Goal: Information Seeking & Learning: Learn about a topic

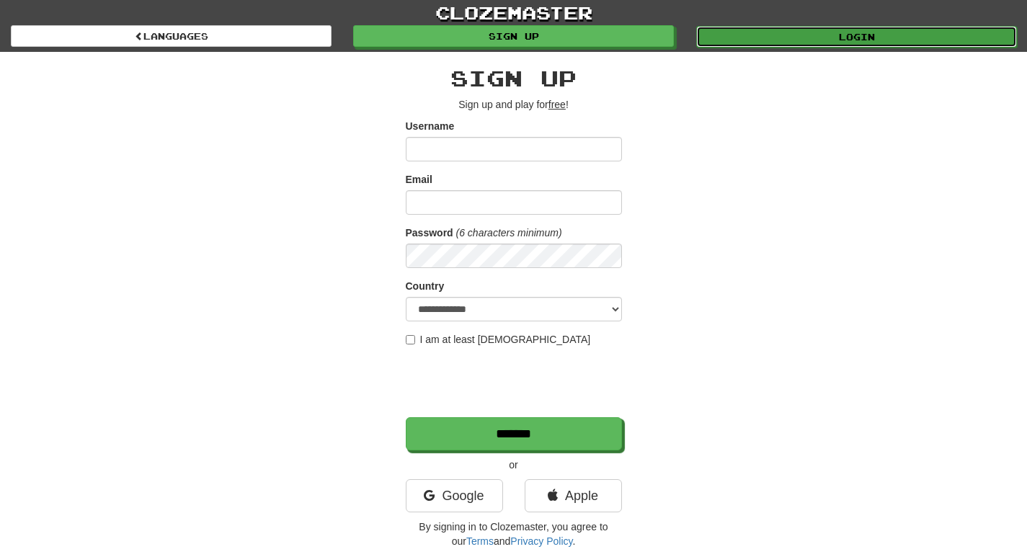
click at [855, 27] on link "Login" at bounding box center [856, 37] width 321 height 22
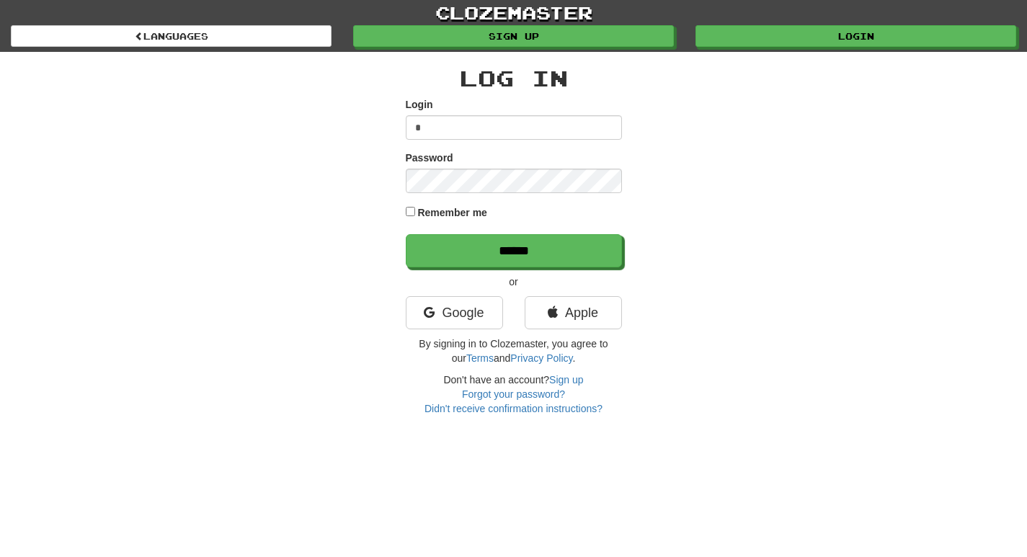
type input "**********"
click at [406, 234] on input "******" at bounding box center [514, 250] width 216 height 33
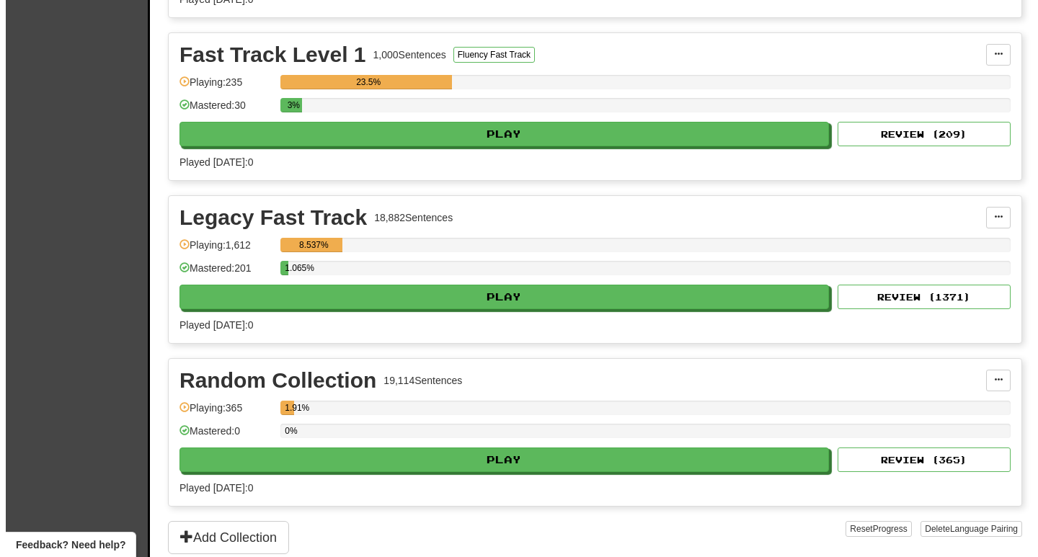
scroll to position [505, 0]
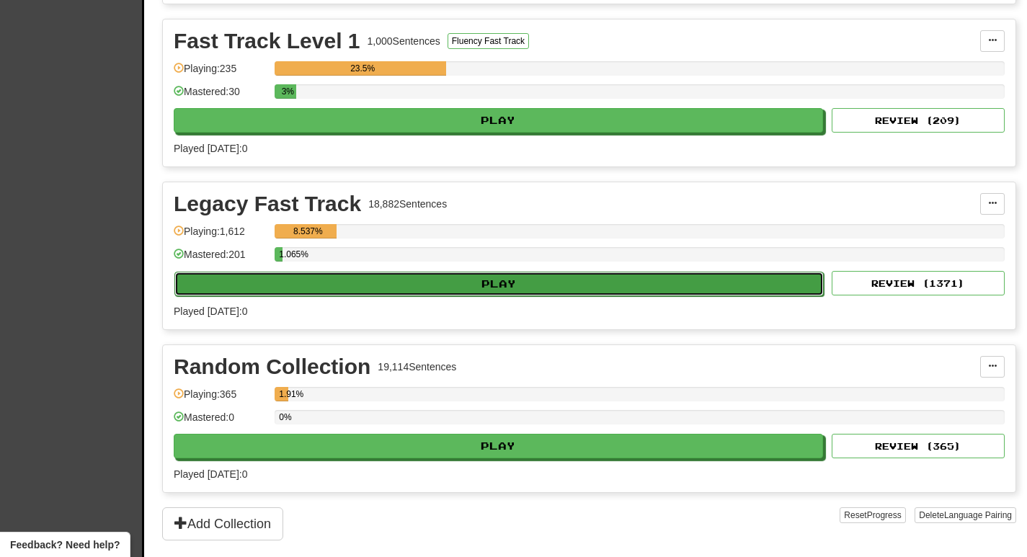
click at [472, 285] on button "Play" at bounding box center [498, 284] width 649 height 25
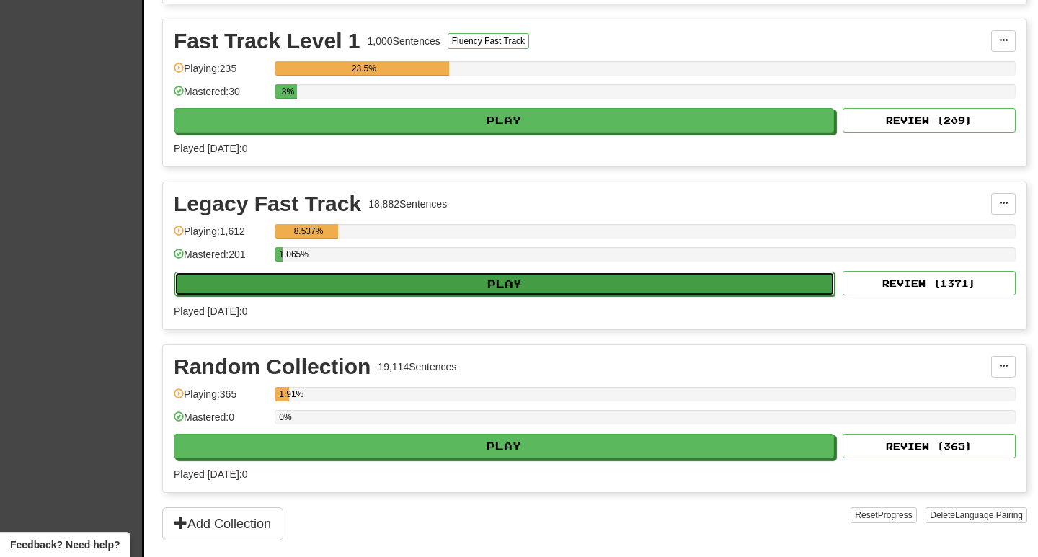
select select "**"
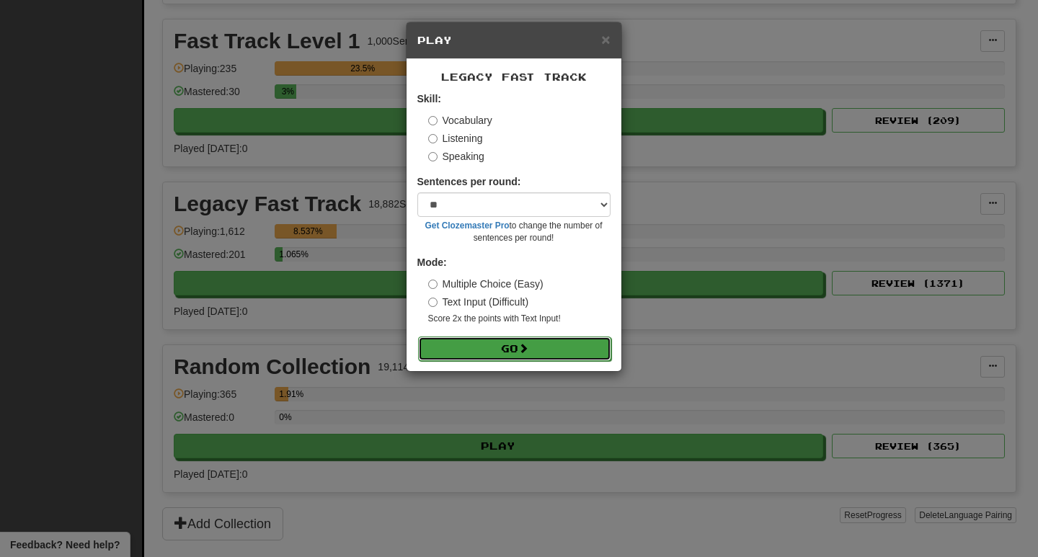
click at [488, 342] on button "Go" at bounding box center [514, 349] width 193 height 25
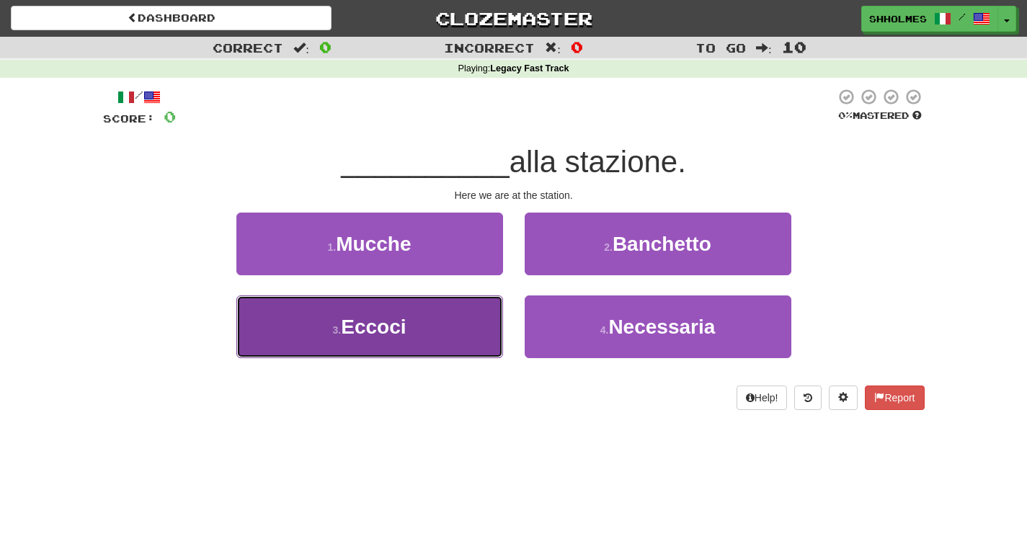
click at [365, 331] on span "Eccoci" at bounding box center [373, 327] width 65 height 22
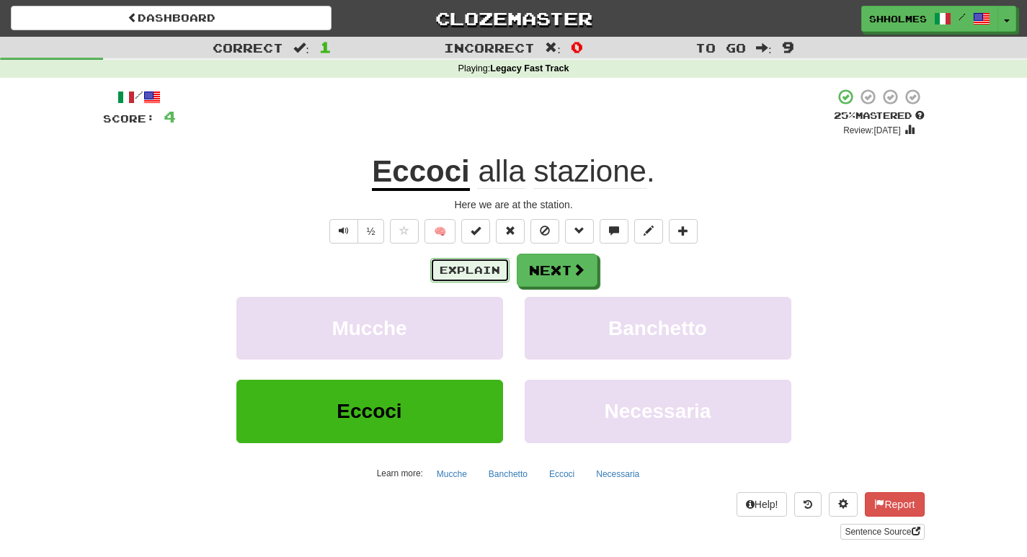
click at [474, 275] on button "Explain" at bounding box center [469, 270] width 79 height 25
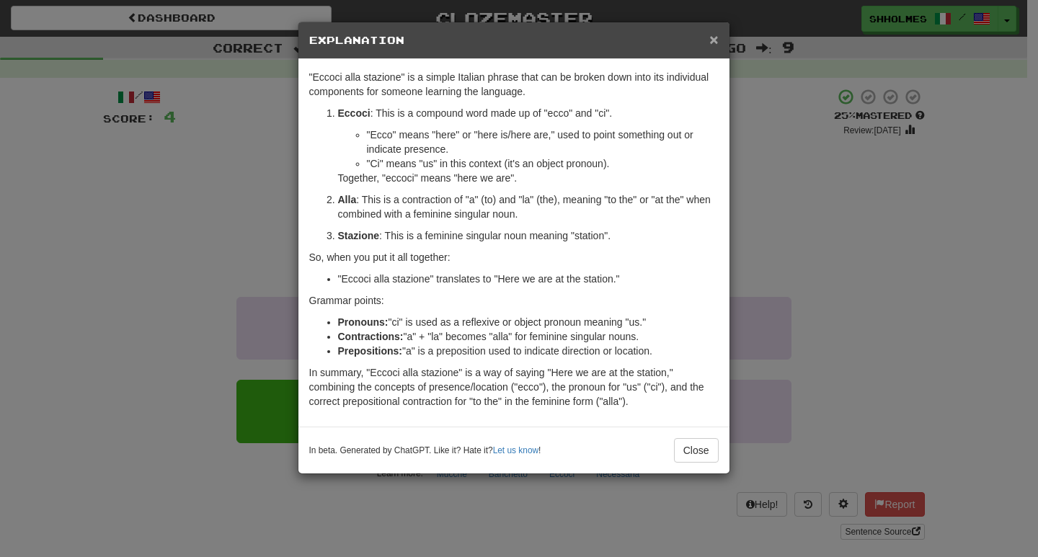
click at [711, 39] on span "×" at bounding box center [713, 39] width 9 height 17
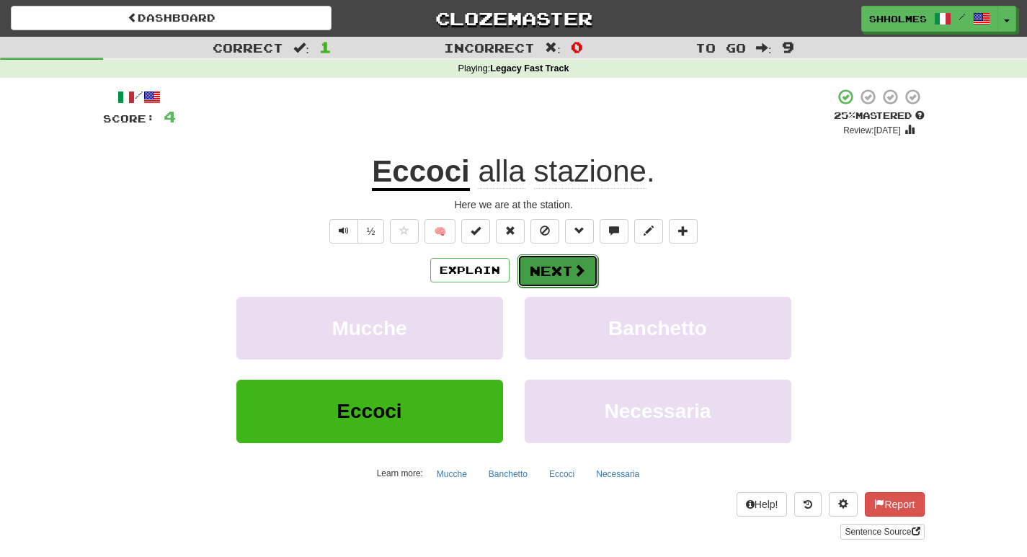
click at [536, 265] on button "Next" at bounding box center [558, 270] width 81 height 33
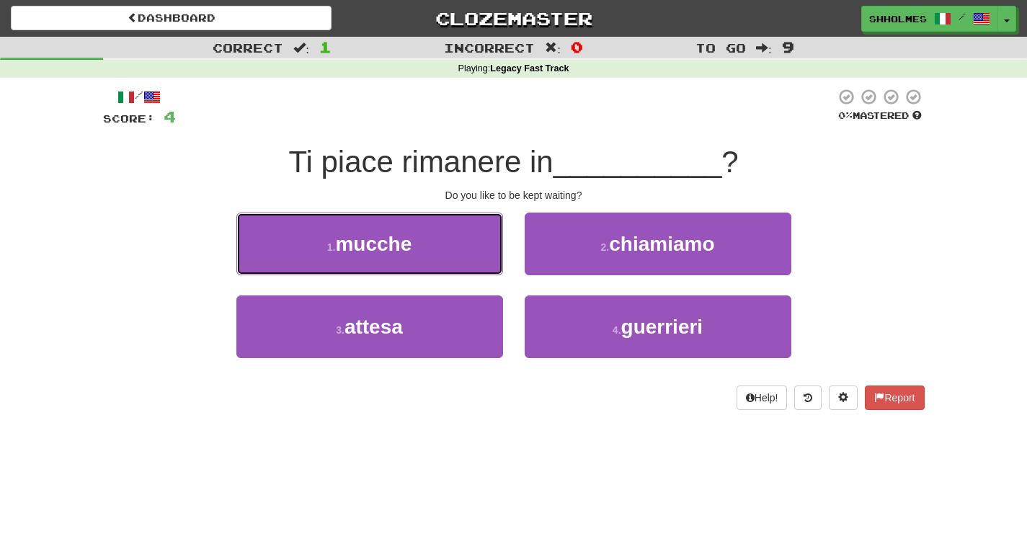
click at [455, 249] on button "1 . mucche" at bounding box center [369, 244] width 267 height 63
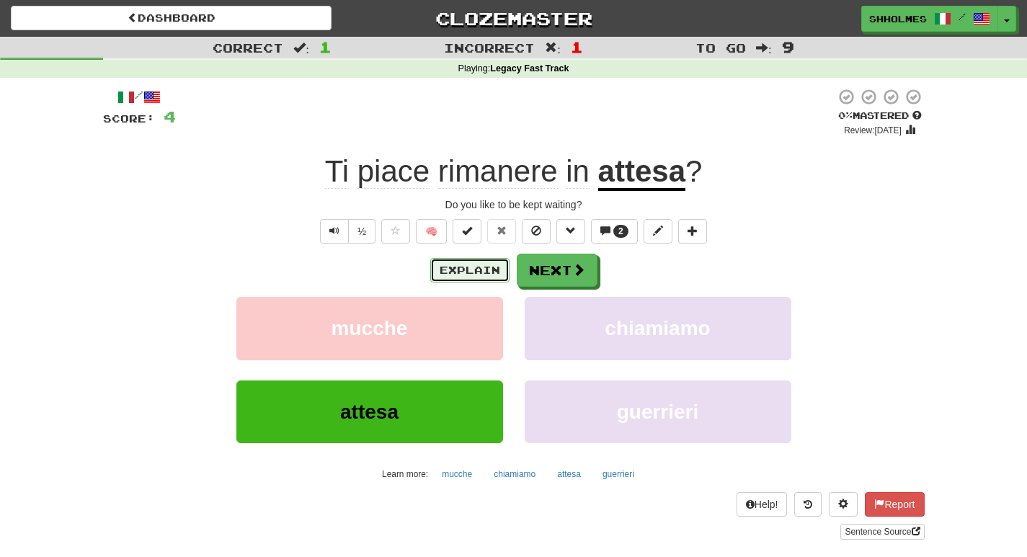
click at [462, 270] on button "Explain" at bounding box center [469, 270] width 79 height 25
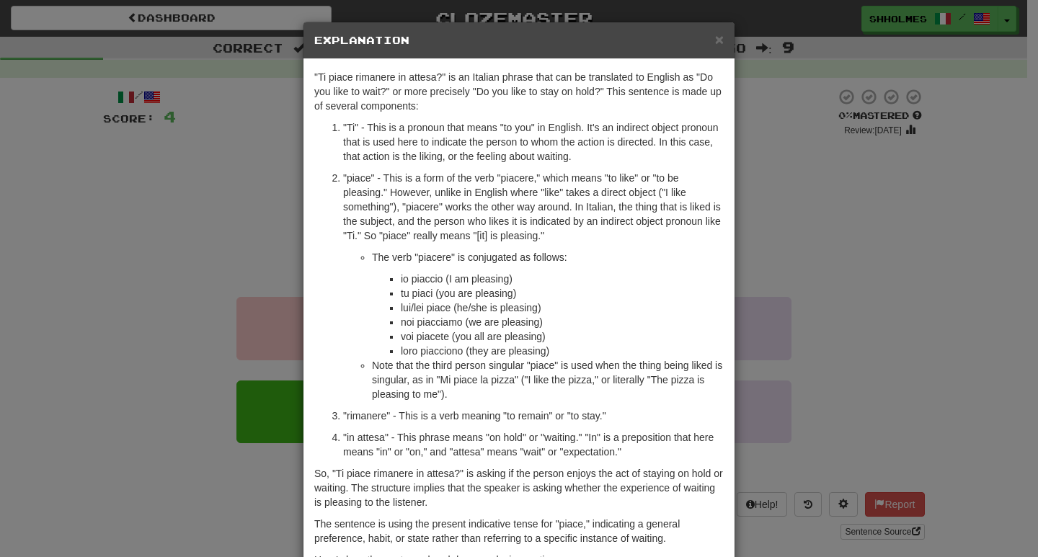
click at [782, 122] on div "× Explanation "Ti piace rimanere in attesa?" is an Italian phrase that can be t…" at bounding box center [519, 278] width 1038 height 557
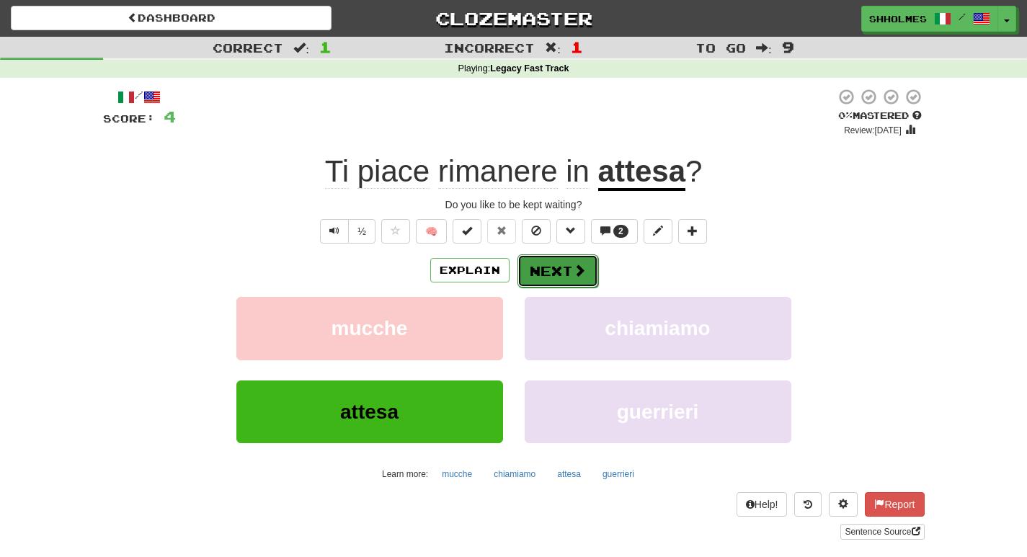
click at [543, 274] on button "Next" at bounding box center [558, 270] width 81 height 33
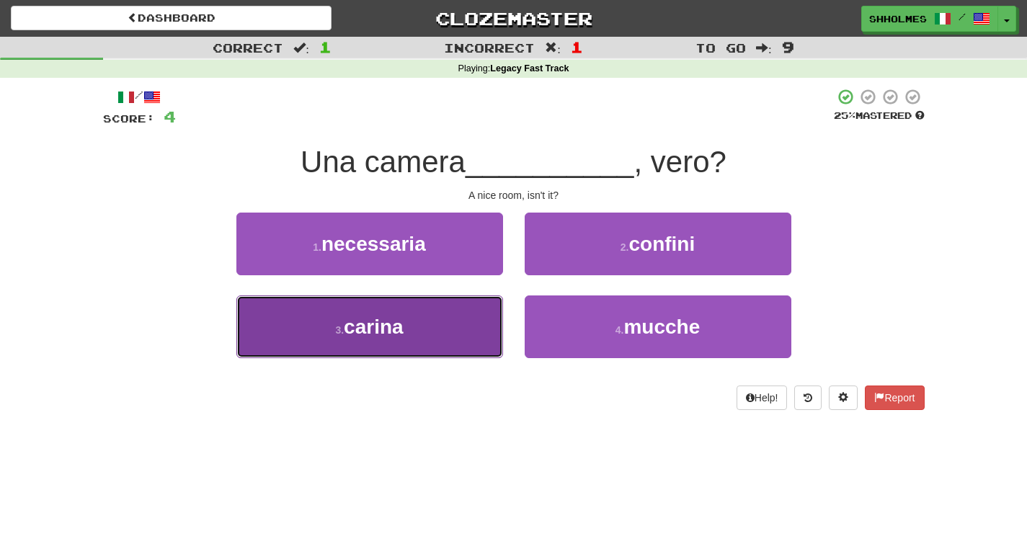
click at [373, 329] on span "carina" at bounding box center [374, 327] width 60 height 22
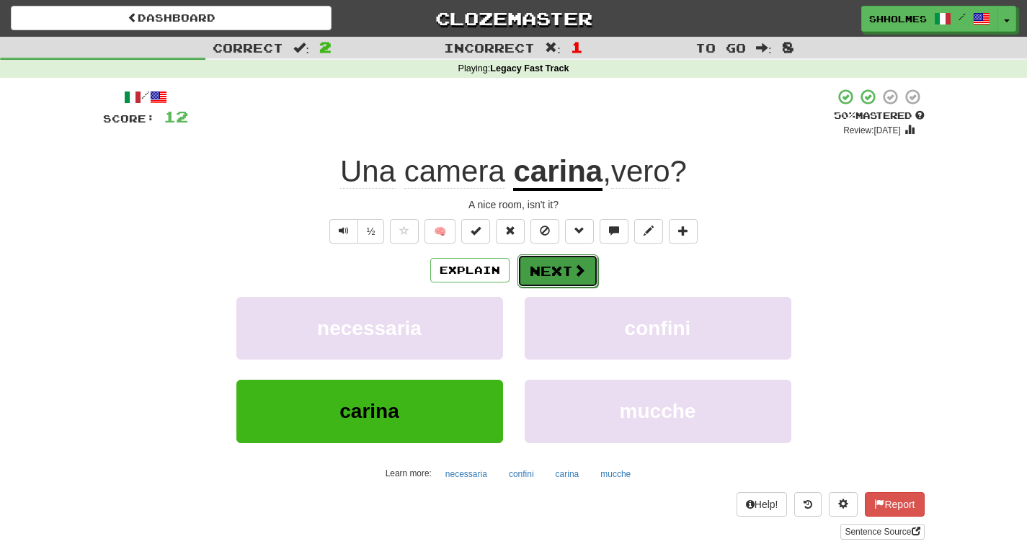
click at [555, 272] on button "Next" at bounding box center [558, 270] width 81 height 33
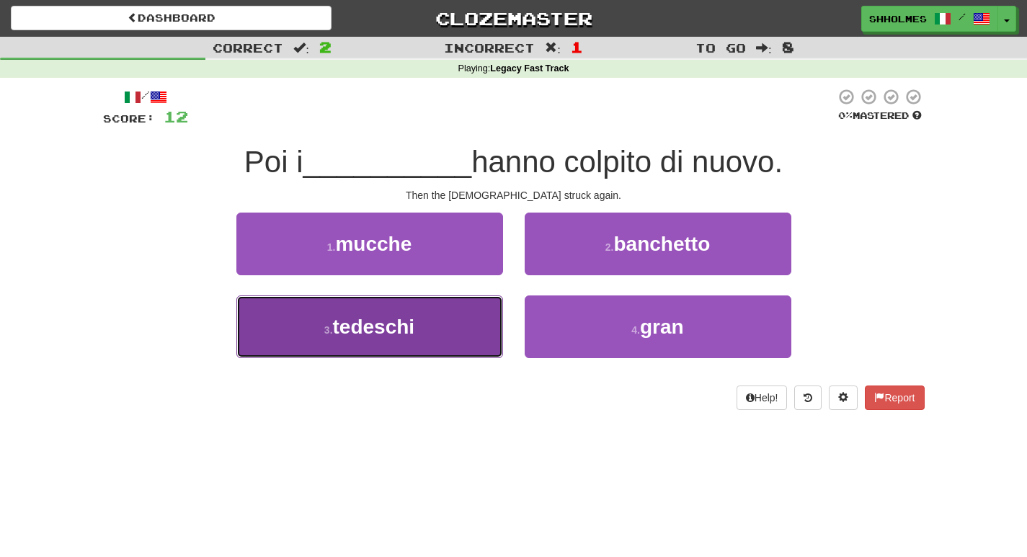
click at [399, 337] on span "tedeschi" at bounding box center [374, 327] width 82 height 22
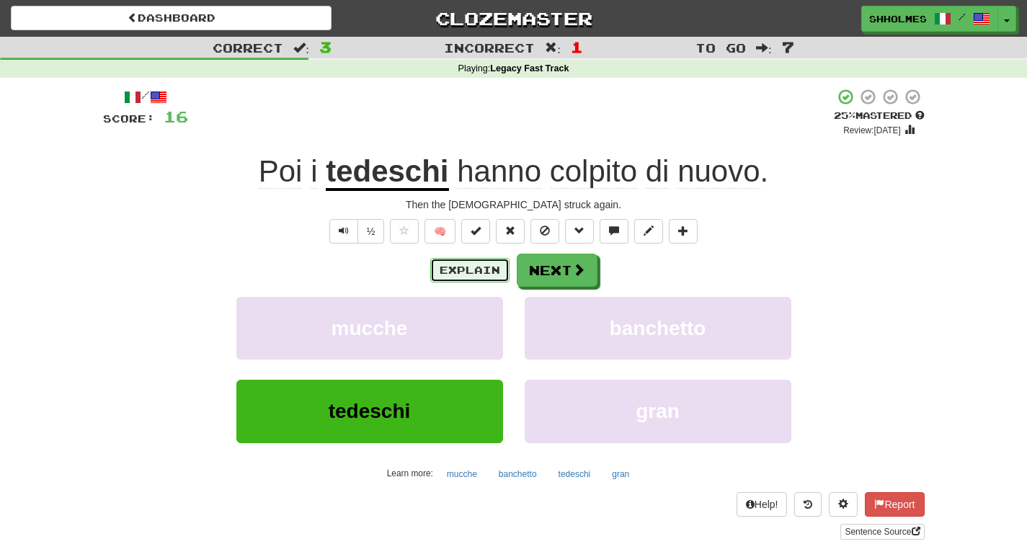
click at [463, 268] on button "Explain" at bounding box center [469, 270] width 79 height 25
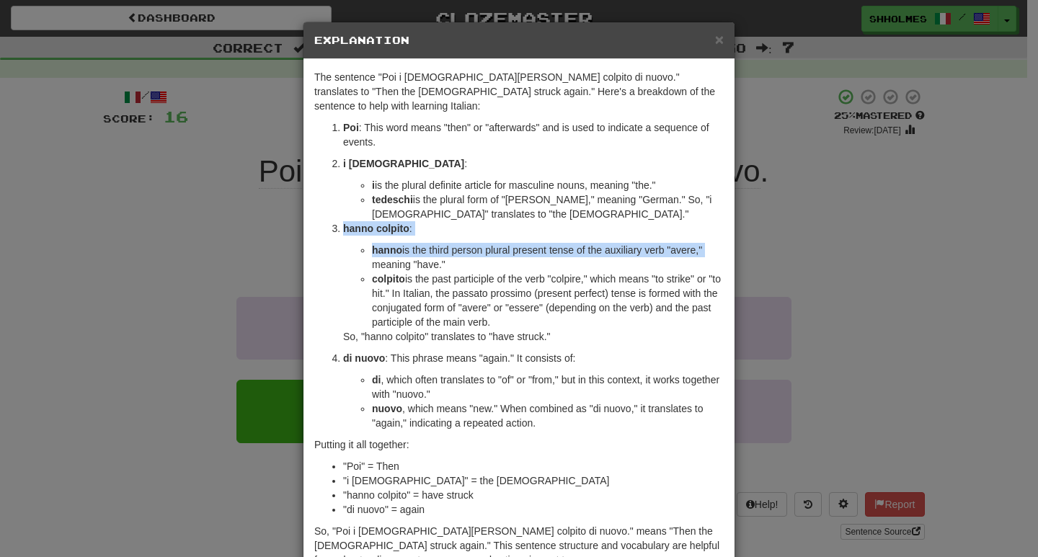
click at [796, 221] on div "× Explanation The sentence "Poi i [DEMOGRAPHIC_DATA][PERSON_NAME] colpito di nu…" at bounding box center [519, 278] width 1038 height 557
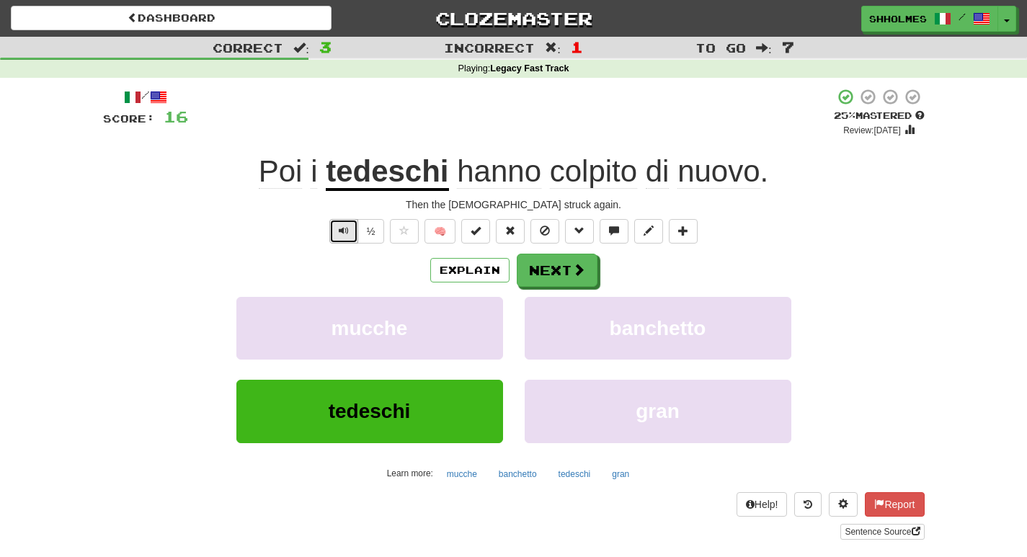
click at [334, 235] on button "Text-to-speech controls" at bounding box center [343, 231] width 29 height 25
click at [562, 278] on button "Next" at bounding box center [558, 270] width 81 height 33
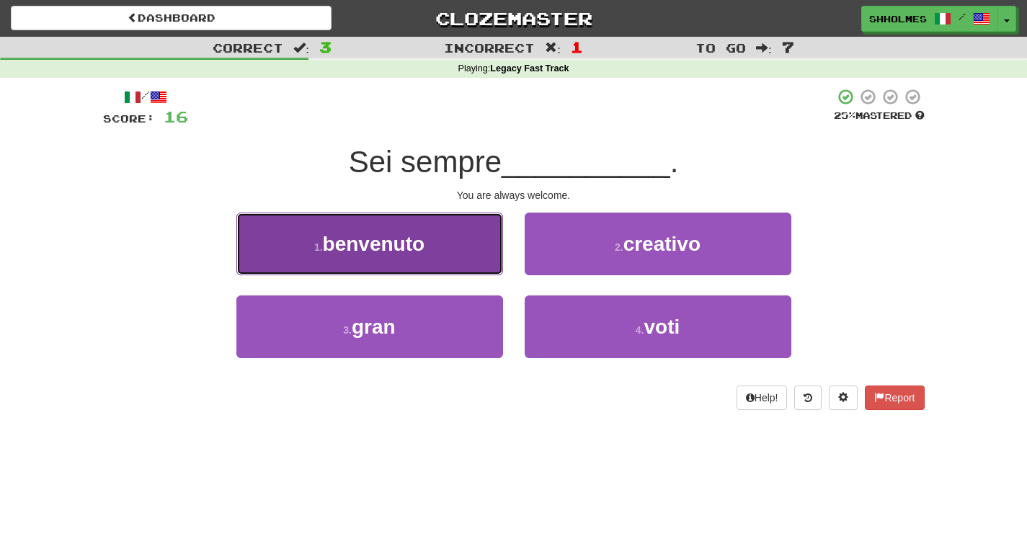
click at [420, 252] on span "benvenuto" at bounding box center [374, 244] width 102 height 22
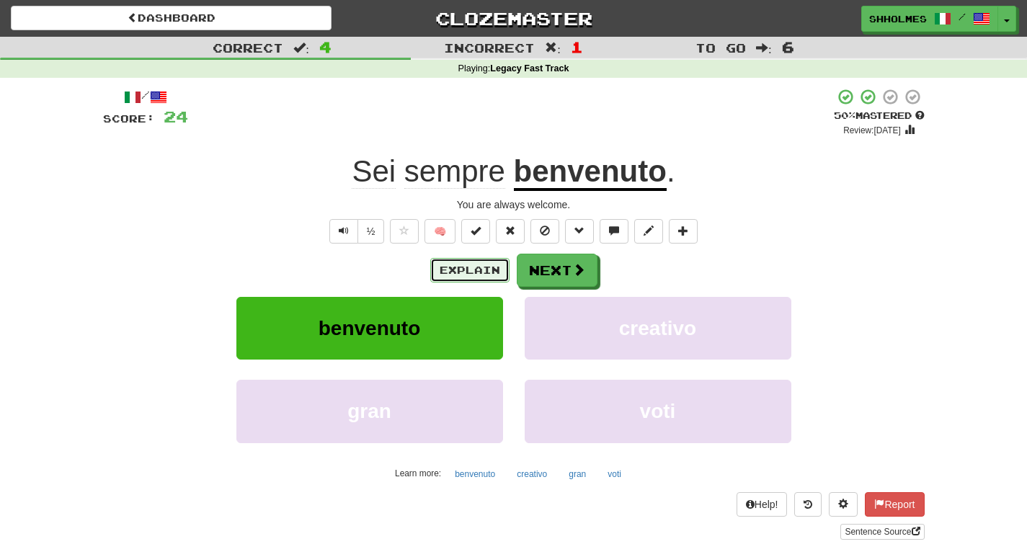
click at [484, 275] on button "Explain" at bounding box center [469, 270] width 79 height 25
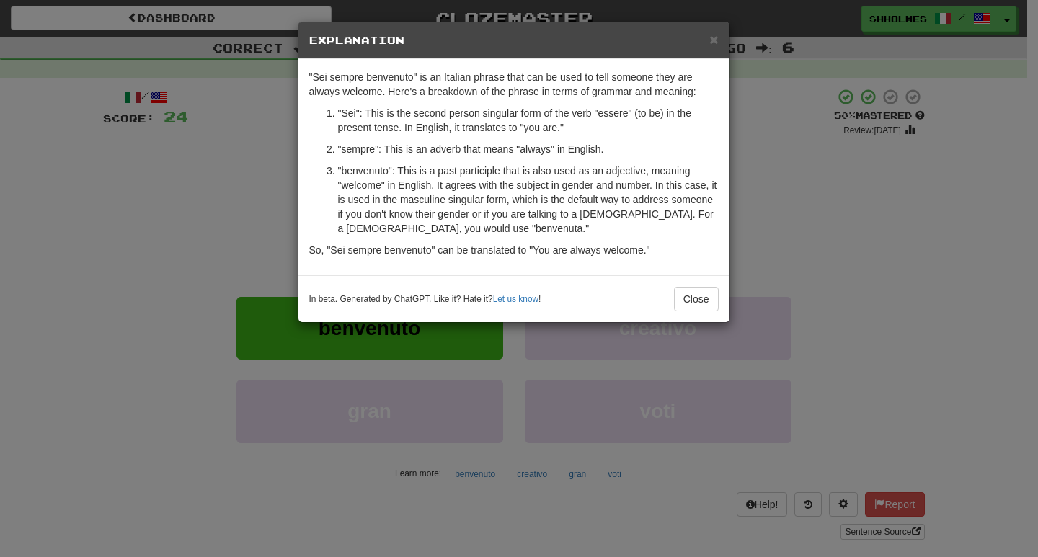
click at [788, 224] on div "× Explanation "Sei sempre benvenuto" is an Italian phrase that can be used to t…" at bounding box center [519, 278] width 1038 height 557
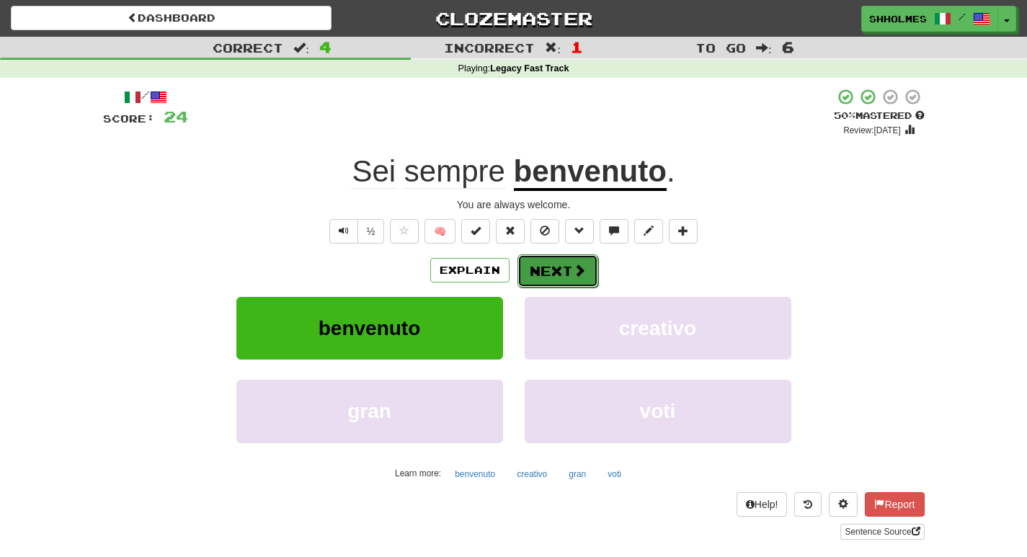
click at [565, 278] on button "Next" at bounding box center [558, 270] width 81 height 33
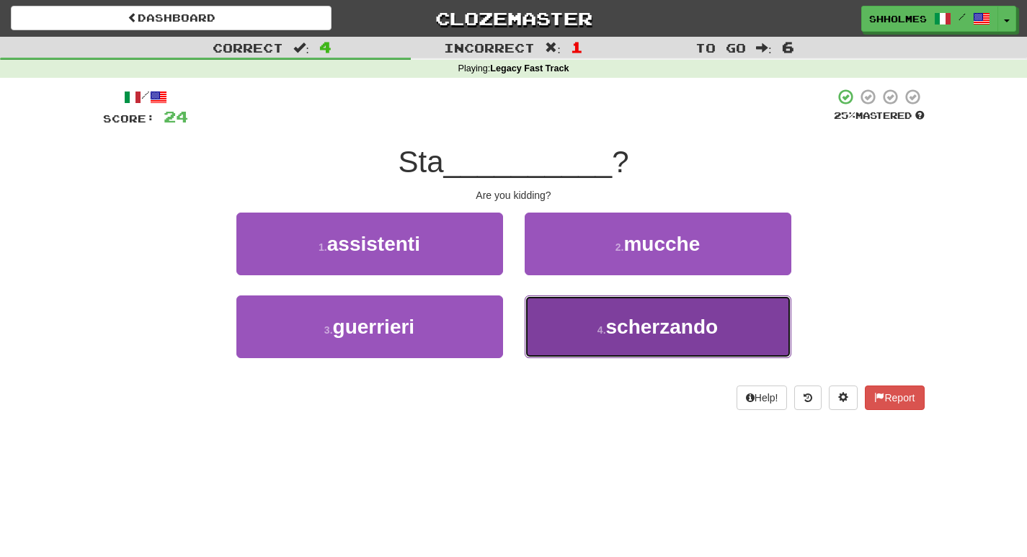
click at [603, 344] on button "4 . [GEOGRAPHIC_DATA]" at bounding box center [658, 327] width 267 height 63
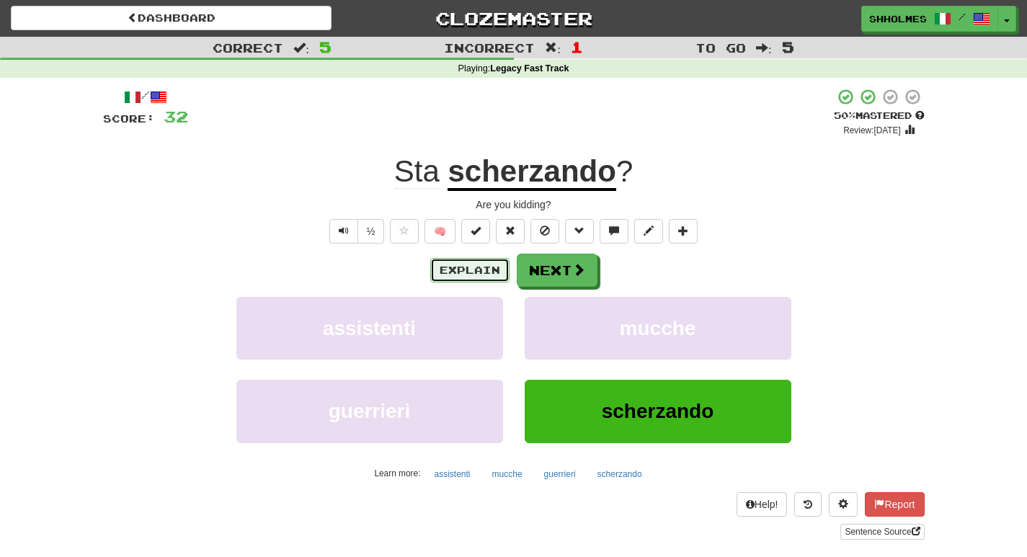
click at [461, 274] on button "Explain" at bounding box center [469, 270] width 79 height 25
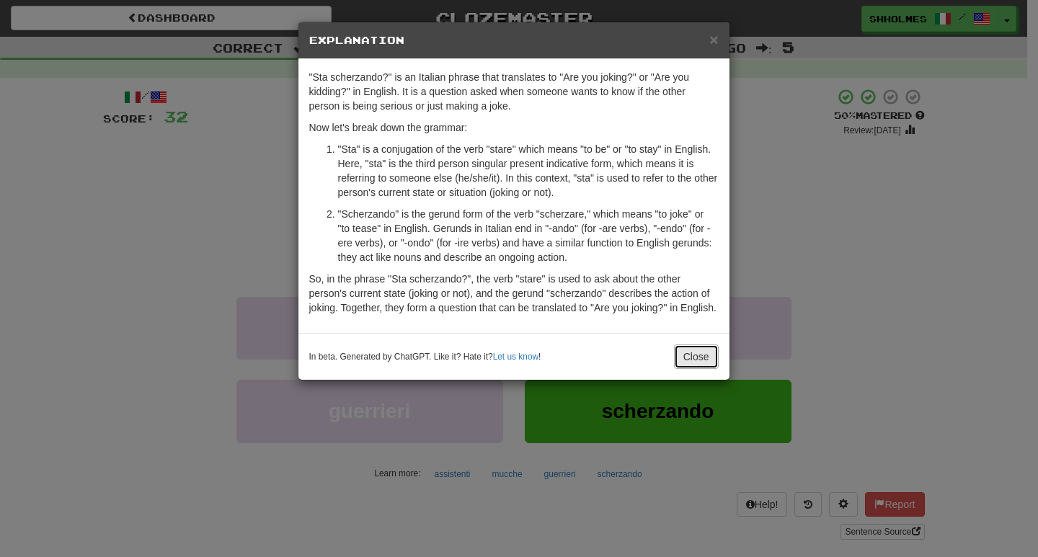
click at [692, 356] on button "Close" at bounding box center [696, 357] width 45 height 25
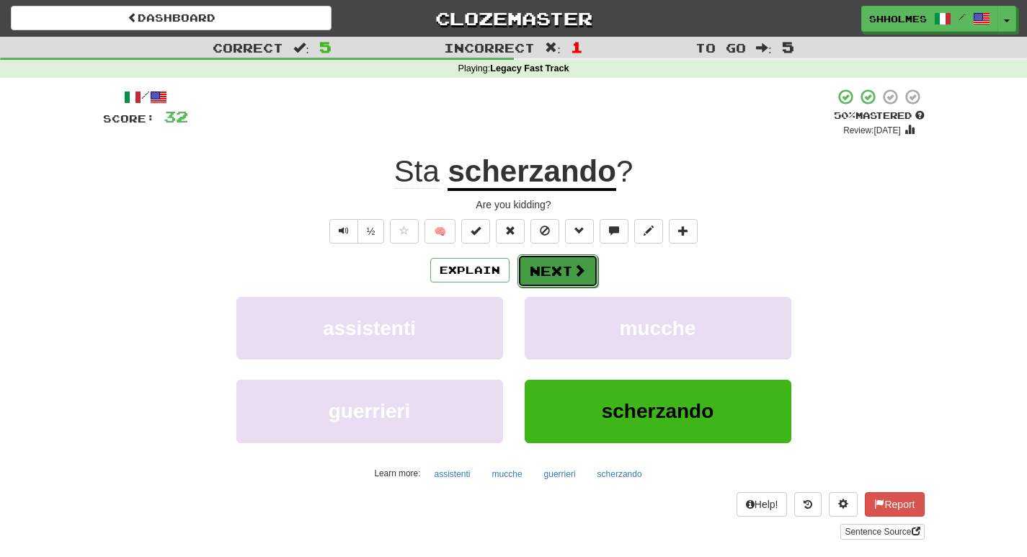
click at [559, 272] on button "Next" at bounding box center [558, 270] width 81 height 33
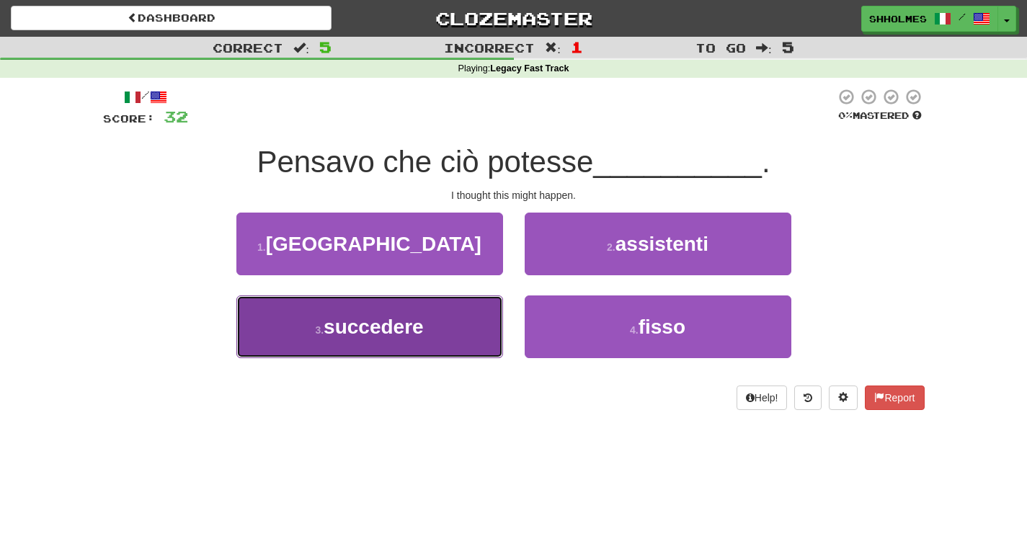
click at [389, 344] on button "3 . succedere" at bounding box center [369, 327] width 267 height 63
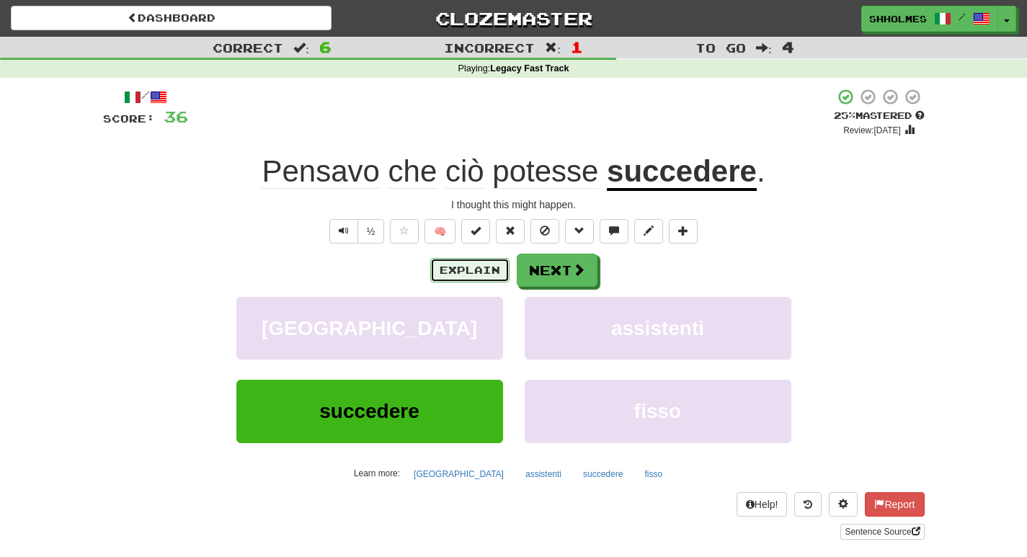
click at [451, 274] on button "Explain" at bounding box center [469, 270] width 79 height 25
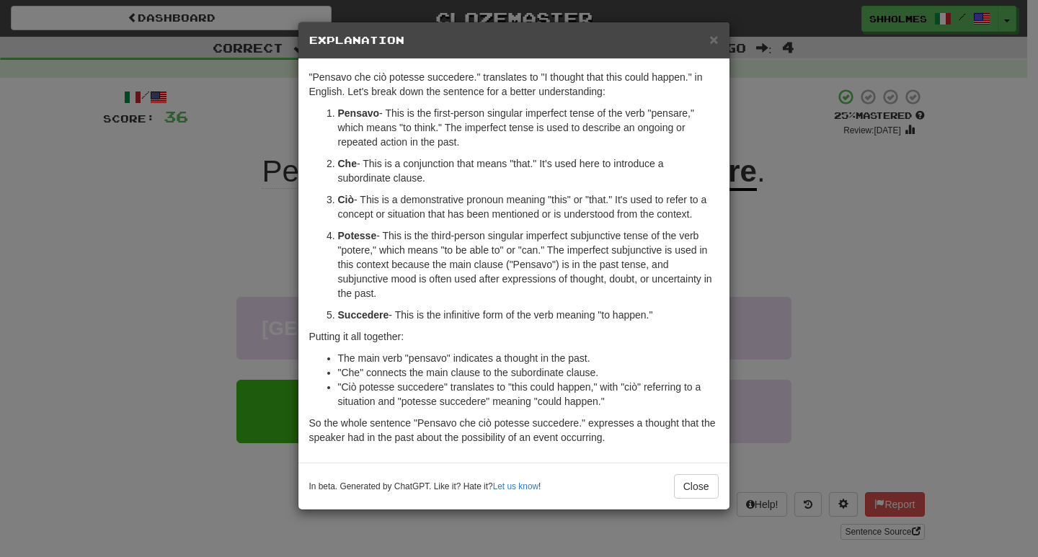
click at [783, 266] on div "× Explanation "Pensavo che ciò potesse succedere." translates to "I thought tha…" at bounding box center [519, 278] width 1038 height 557
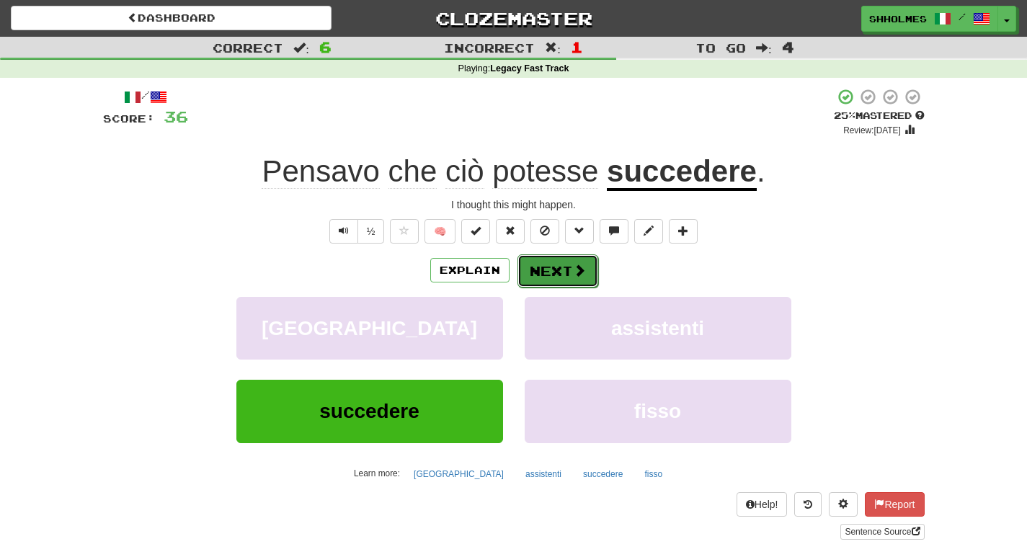
click at [533, 273] on button "Next" at bounding box center [558, 270] width 81 height 33
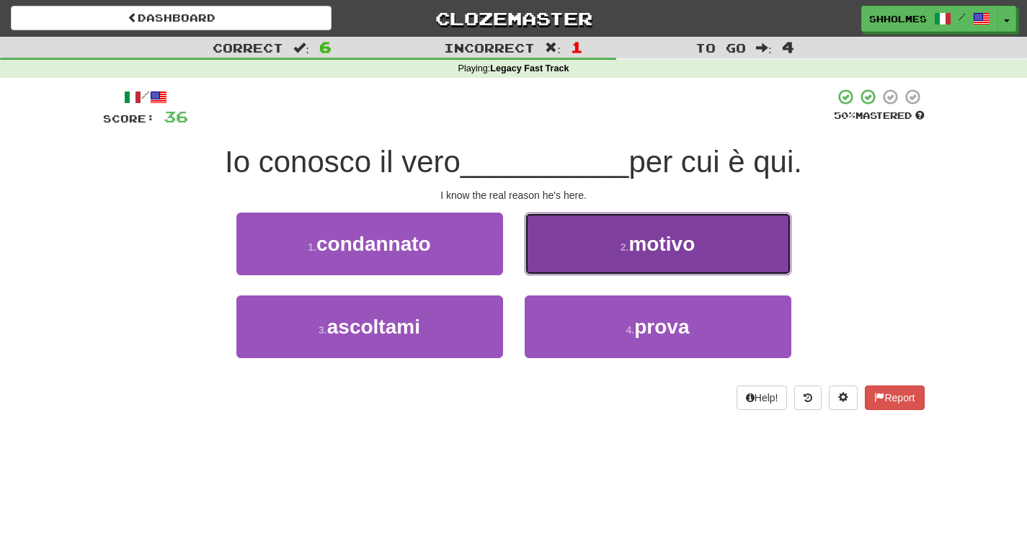
click at [599, 240] on button "2 . motivo" at bounding box center [658, 244] width 267 height 63
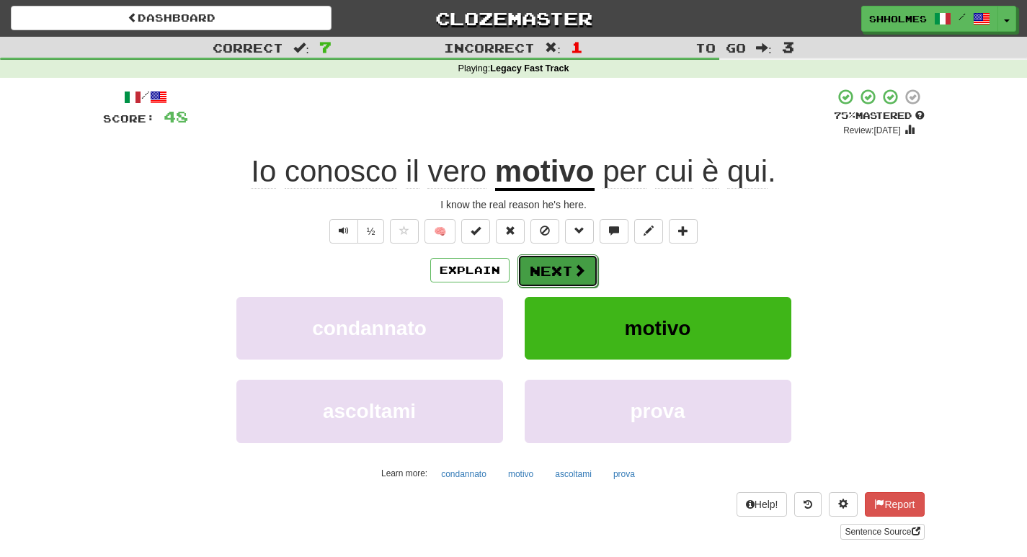
click at [536, 270] on button "Next" at bounding box center [558, 270] width 81 height 33
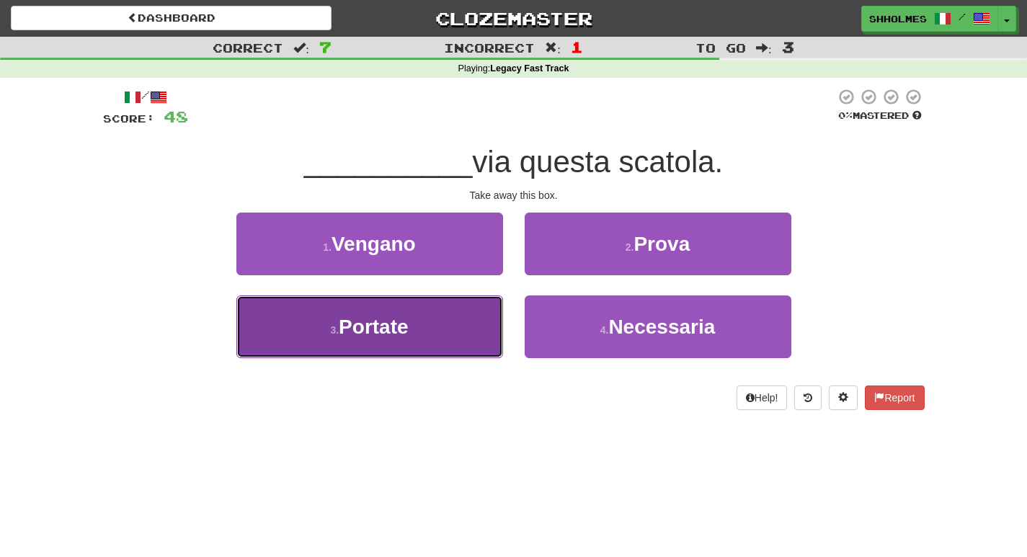
click at [394, 342] on button "3 . Portate" at bounding box center [369, 327] width 267 height 63
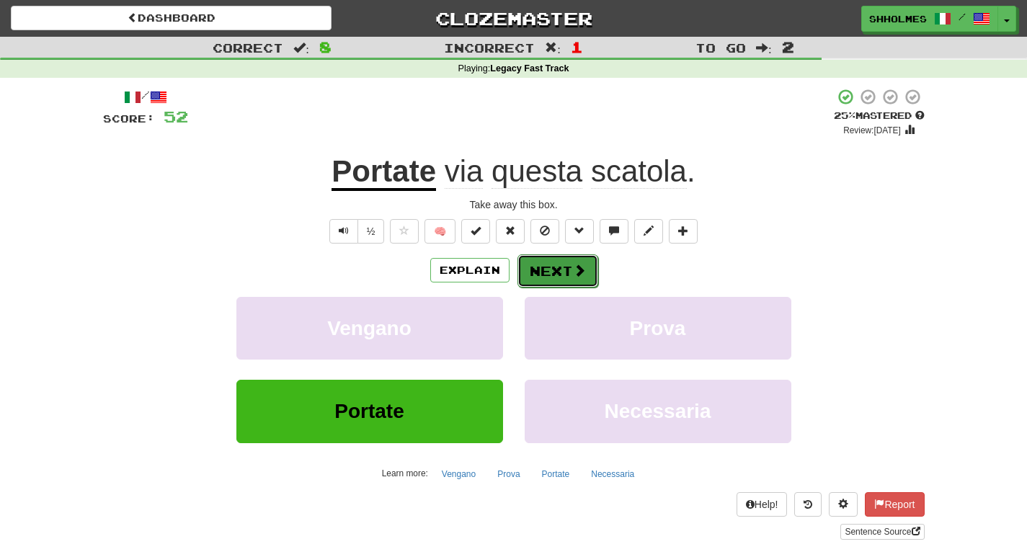
click at [542, 266] on button "Next" at bounding box center [558, 270] width 81 height 33
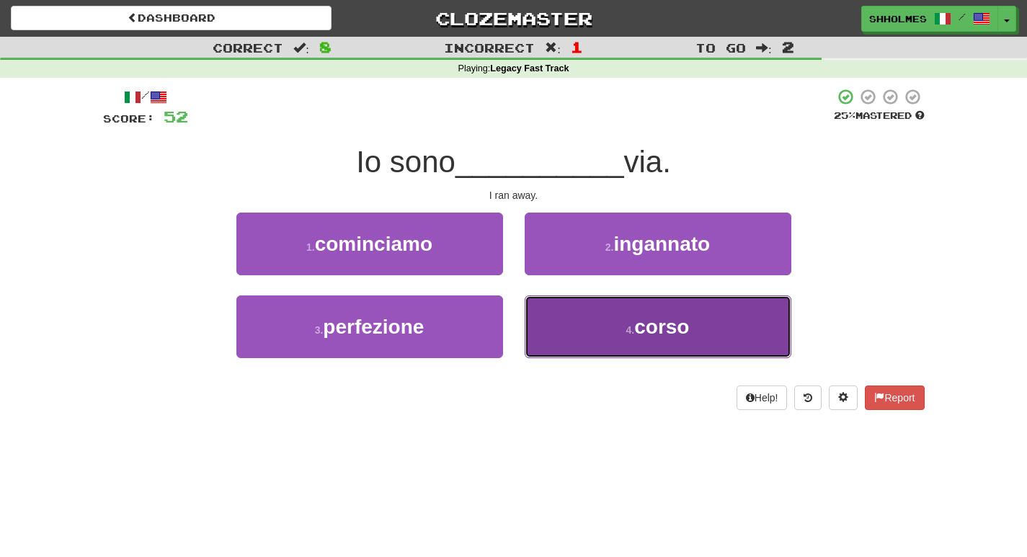
click at [593, 326] on button "4 . corso" at bounding box center [658, 327] width 267 height 63
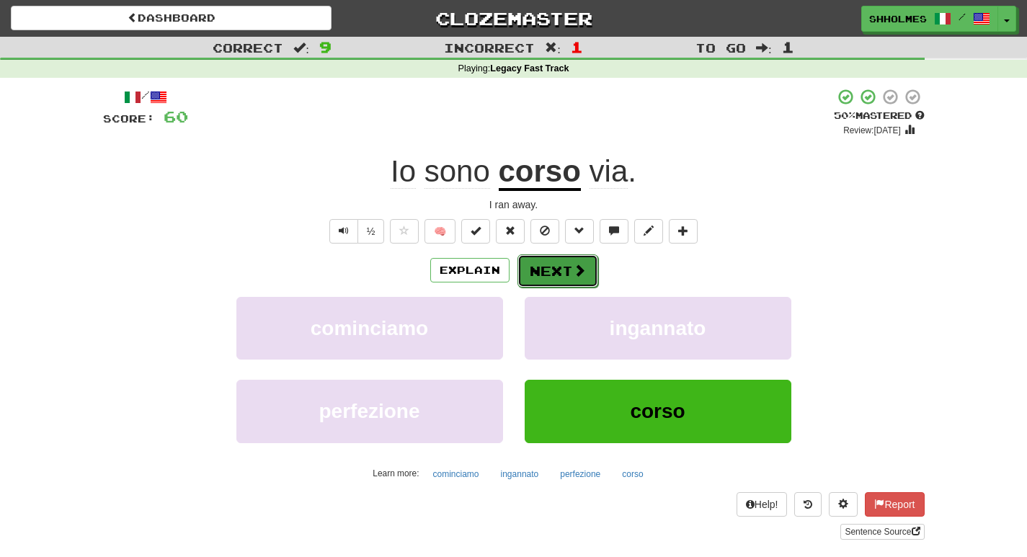
click at [555, 273] on button "Next" at bounding box center [558, 270] width 81 height 33
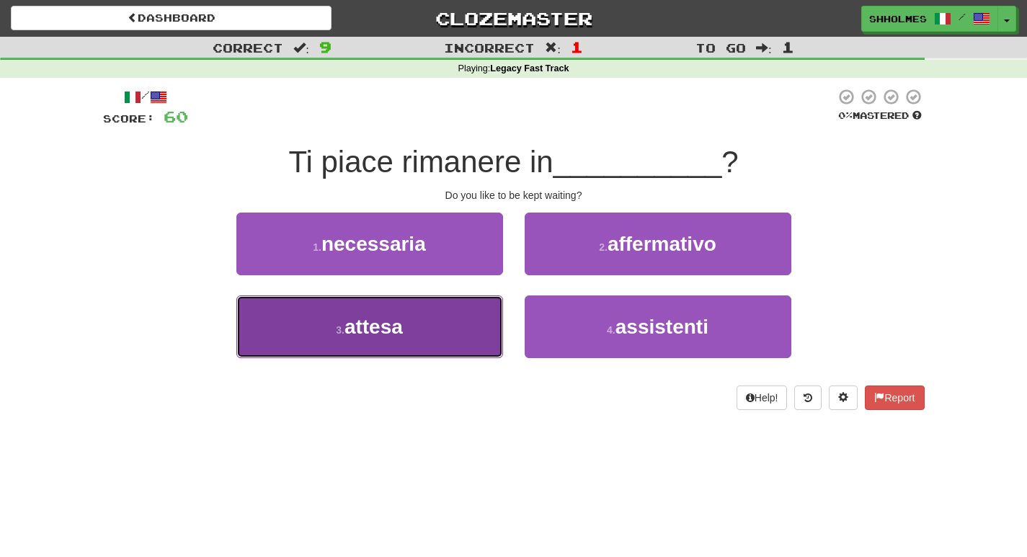
click at [399, 332] on span "attesa" at bounding box center [374, 327] width 58 height 22
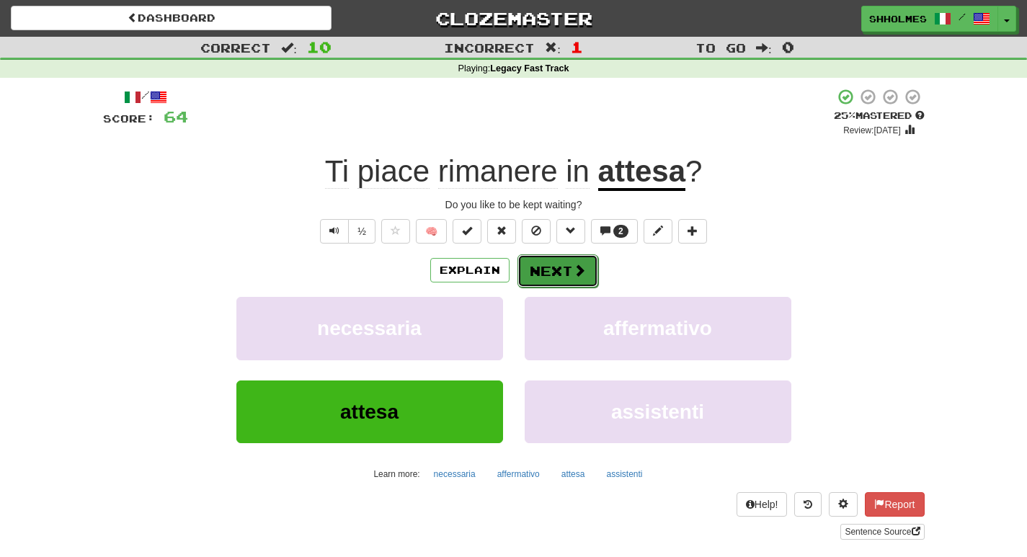
click at [551, 267] on button "Next" at bounding box center [558, 270] width 81 height 33
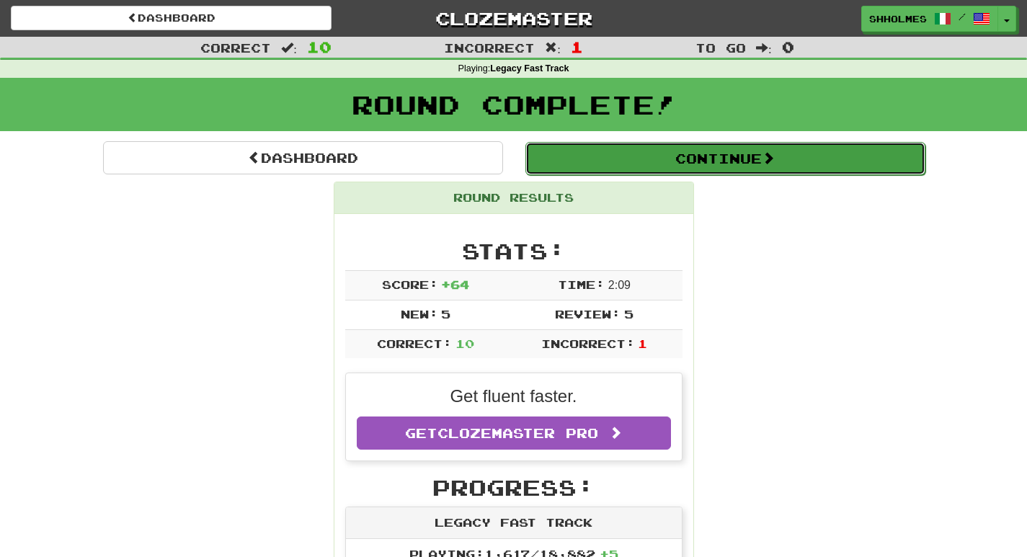
click at [684, 159] on button "Continue" at bounding box center [725, 158] width 400 height 33
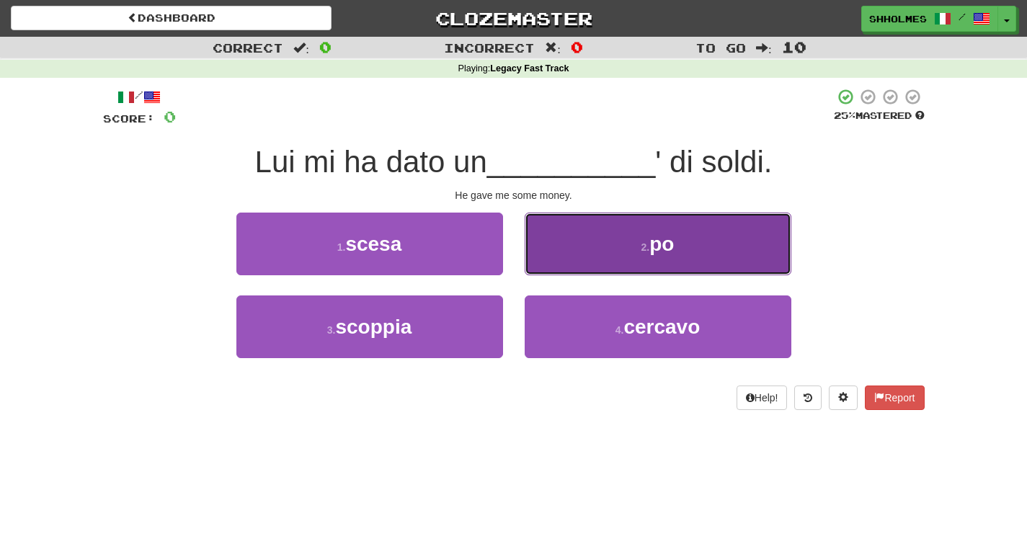
click at [701, 229] on button "2 . po" at bounding box center [658, 244] width 267 height 63
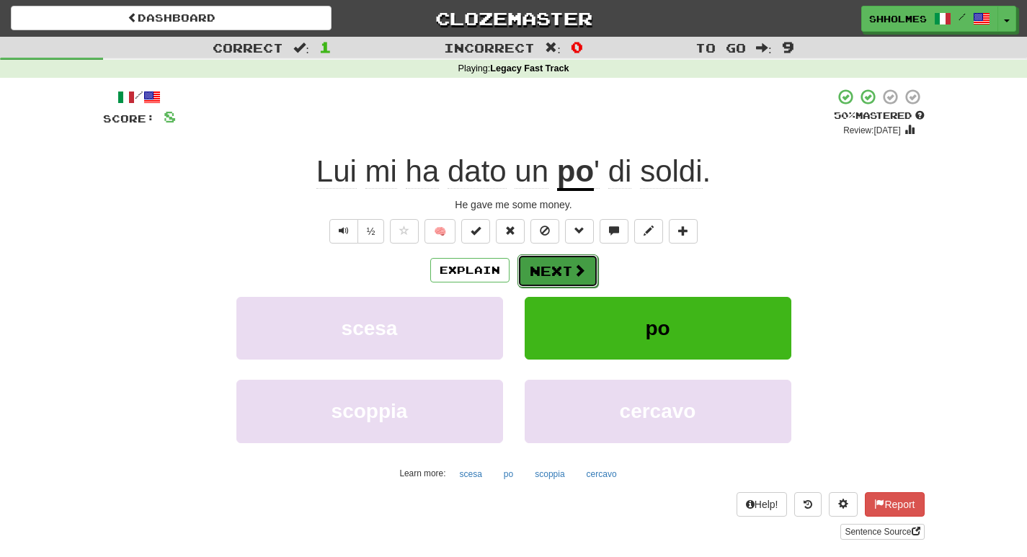
click at [526, 269] on button "Next" at bounding box center [558, 270] width 81 height 33
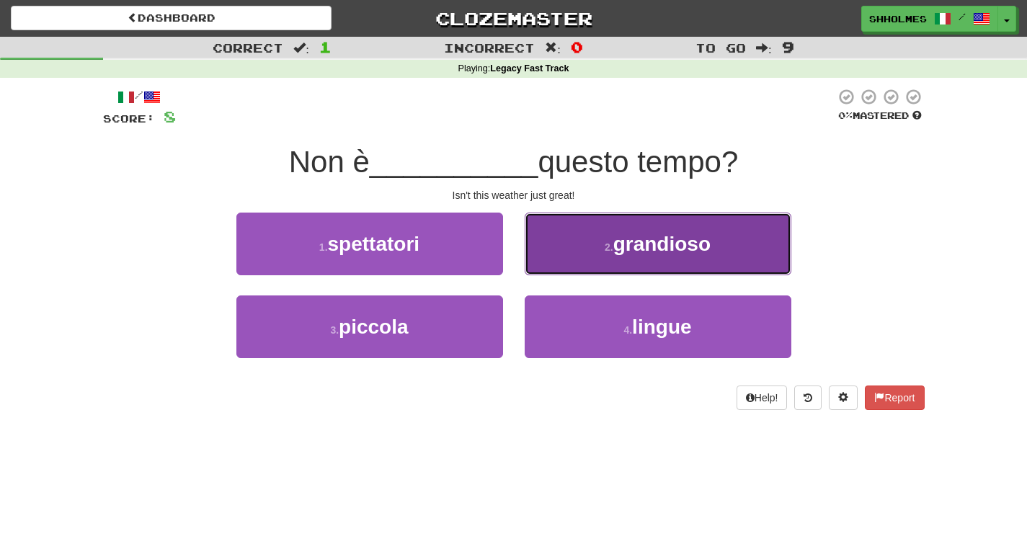
click at [608, 234] on button "2 . grandioso" at bounding box center [658, 244] width 267 height 63
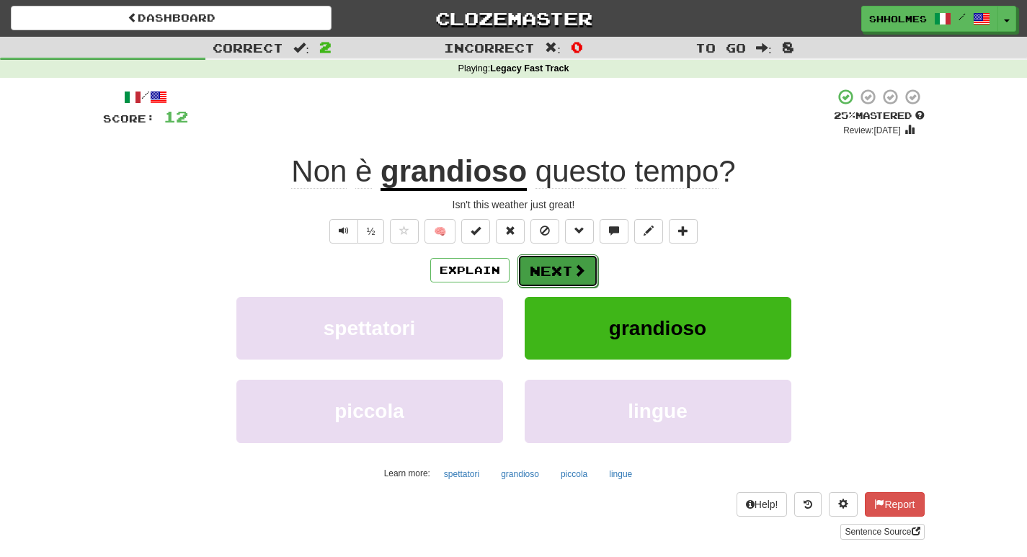
click at [549, 271] on button "Next" at bounding box center [558, 270] width 81 height 33
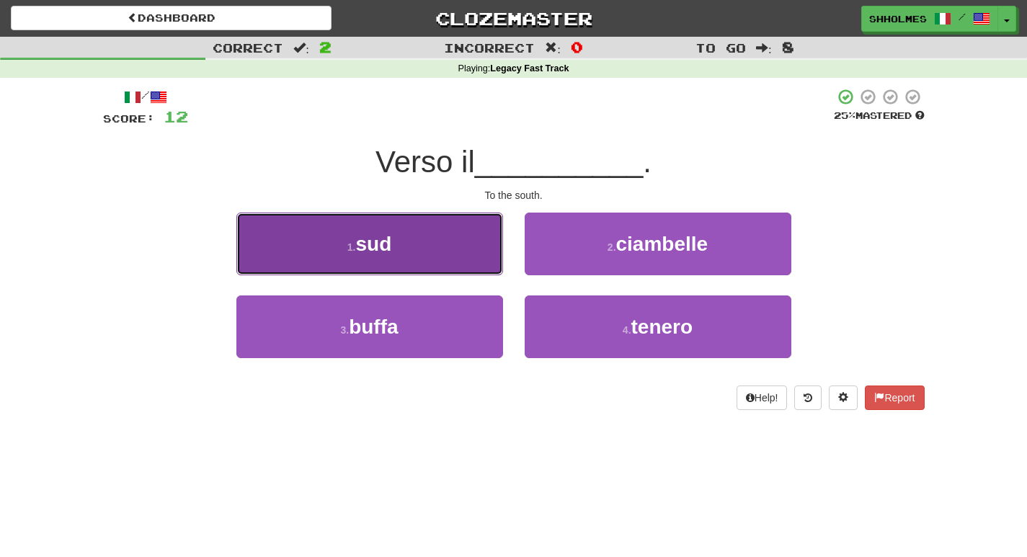
click at [417, 252] on button "1 . sud" at bounding box center [369, 244] width 267 height 63
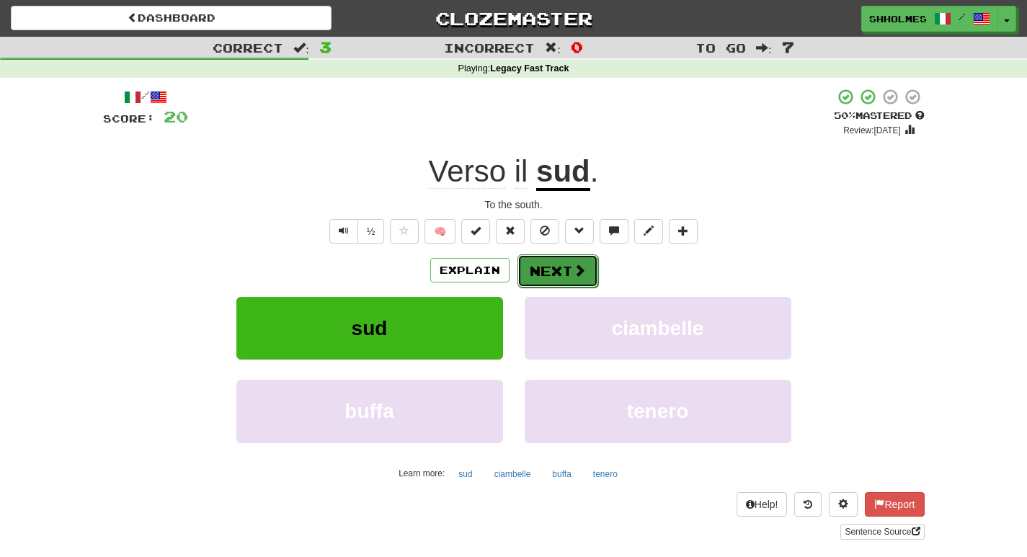
click at [531, 267] on button "Next" at bounding box center [558, 270] width 81 height 33
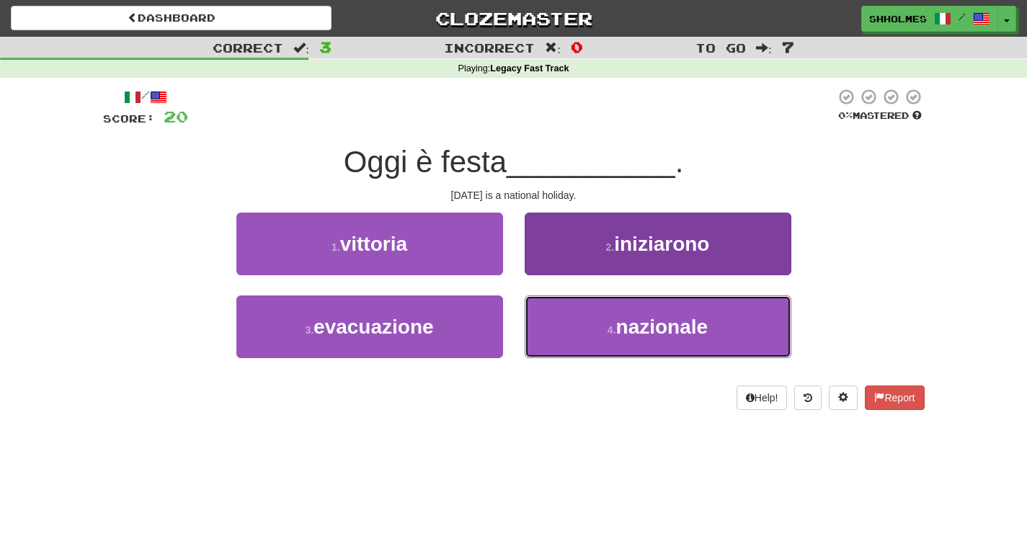
click at [582, 327] on button "4 . nazionale" at bounding box center [658, 327] width 267 height 63
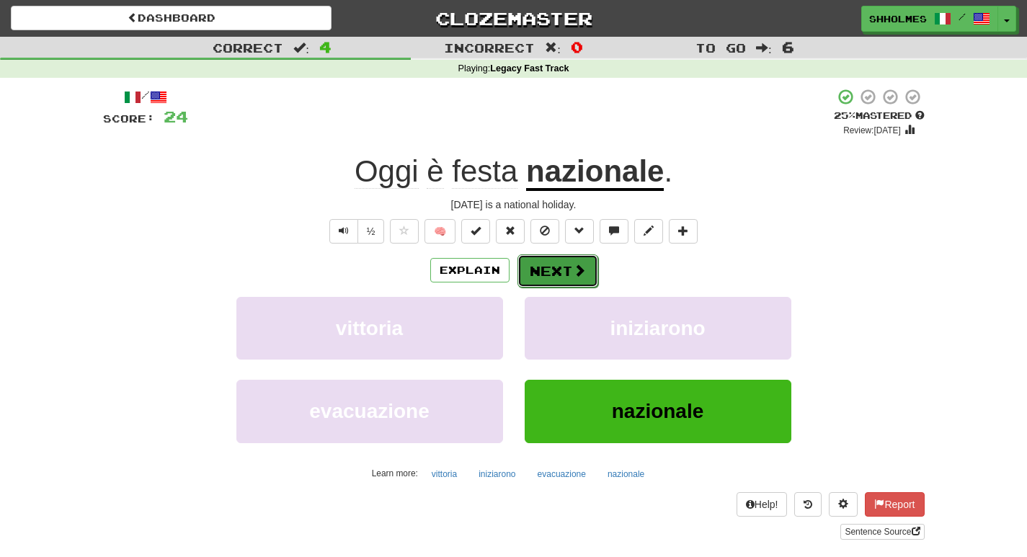
click at [554, 272] on button "Next" at bounding box center [558, 270] width 81 height 33
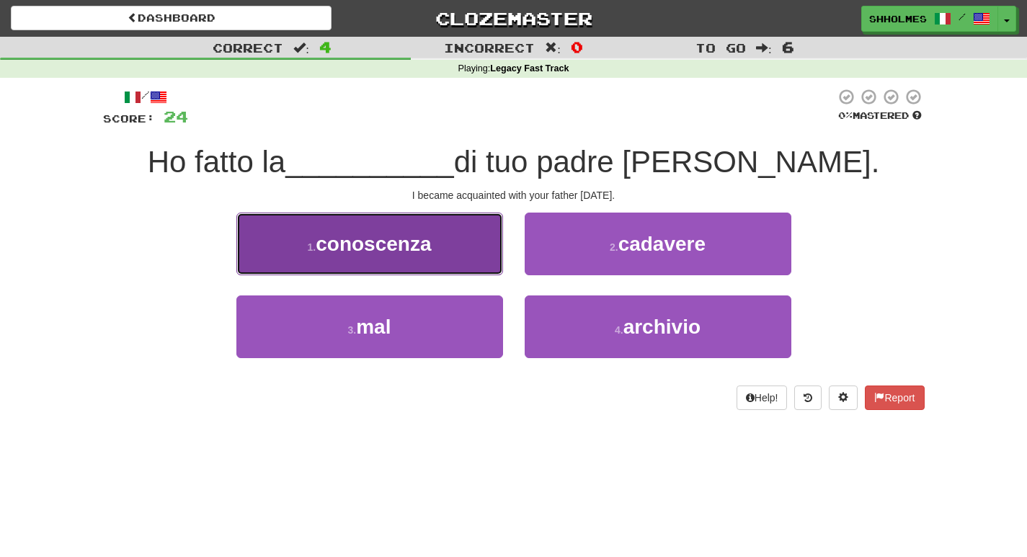
click at [428, 243] on span "conoscenza" at bounding box center [373, 244] width 115 height 22
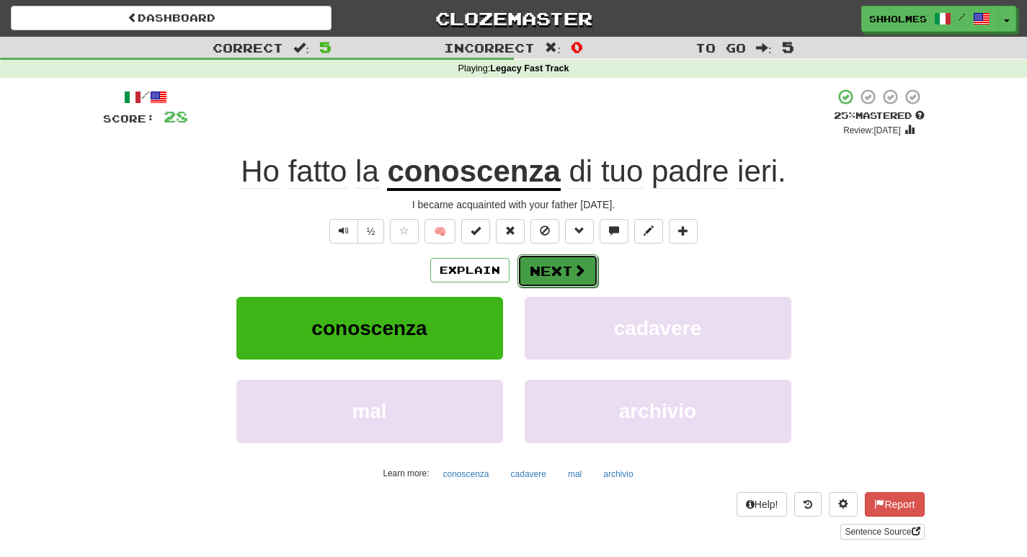
click at [551, 267] on button "Next" at bounding box center [558, 270] width 81 height 33
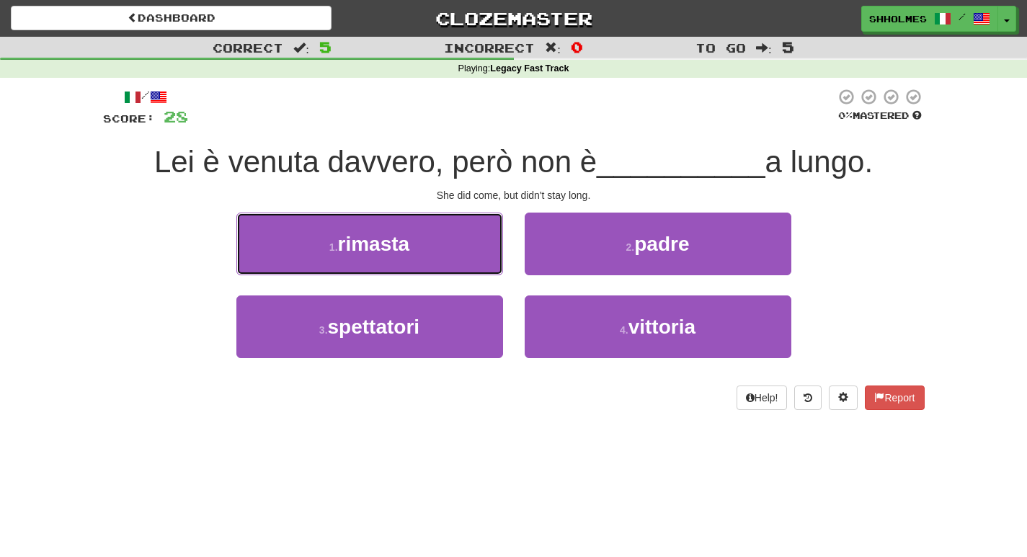
click at [474, 251] on button "1 . rimasta" at bounding box center [369, 244] width 267 height 63
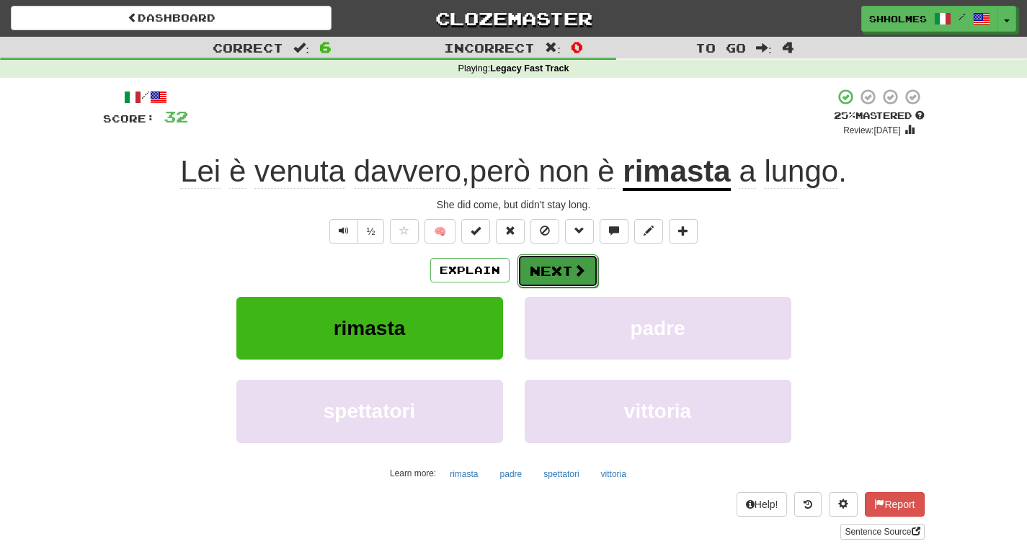
click at [552, 268] on button "Next" at bounding box center [558, 270] width 81 height 33
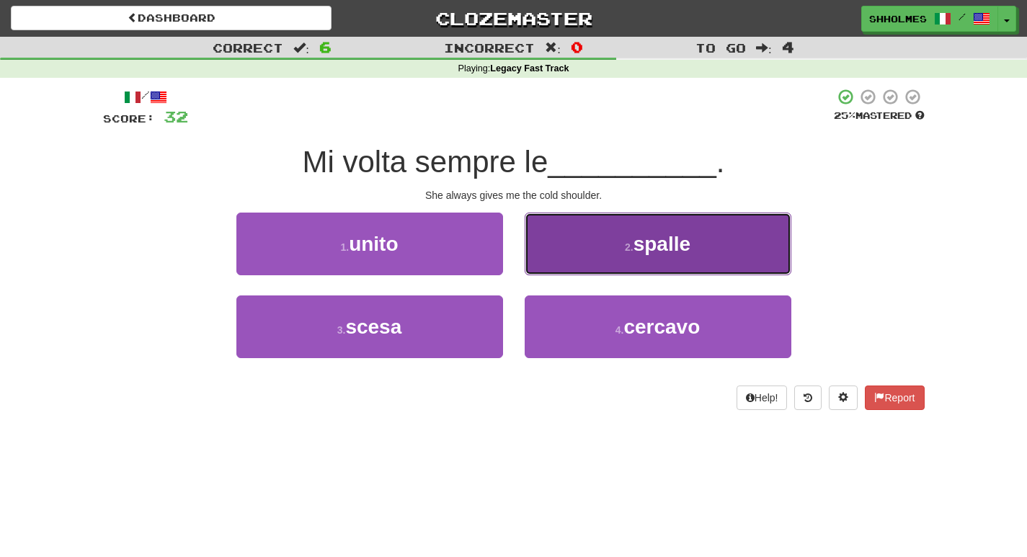
click at [564, 257] on button "2 . spalle" at bounding box center [658, 244] width 267 height 63
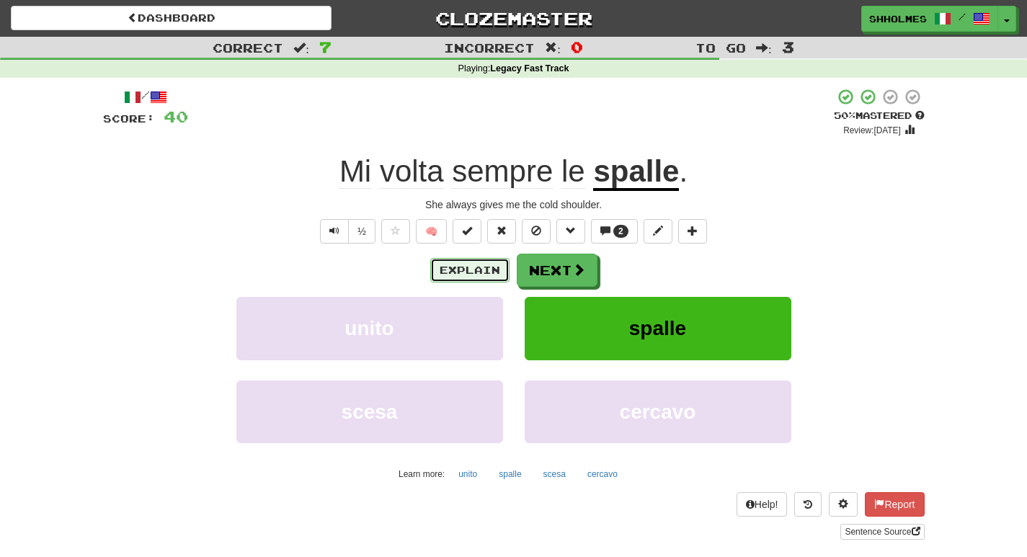
click at [478, 270] on button "Explain" at bounding box center [469, 270] width 79 height 25
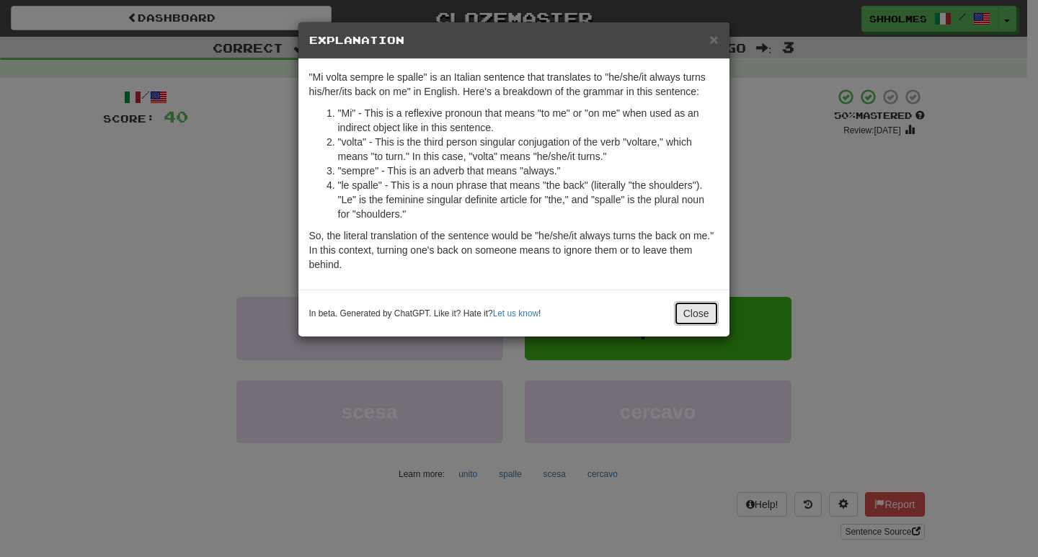
click at [678, 314] on button "Close" at bounding box center [696, 313] width 45 height 25
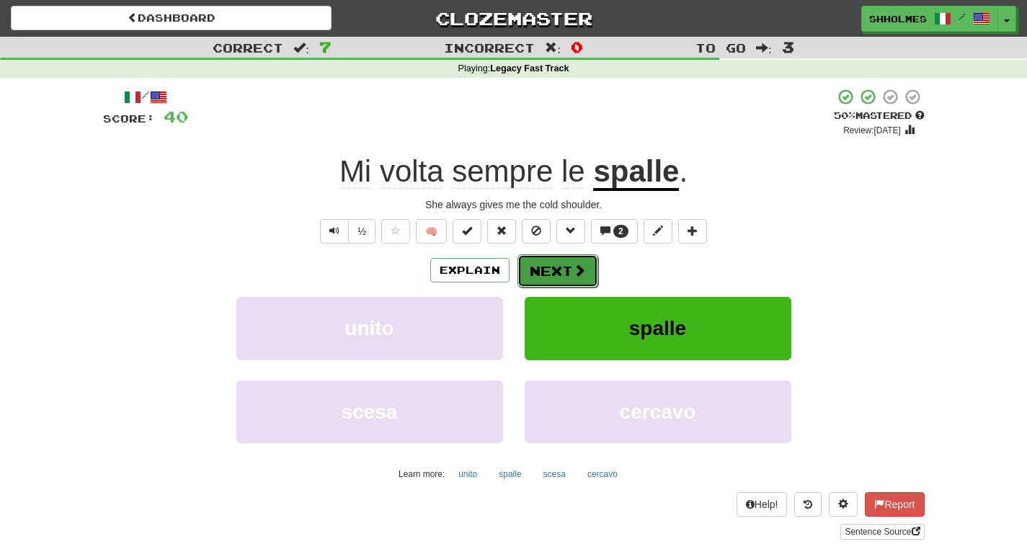
click at [564, 265] on button "Next" at bounding box center [558, 270] width 81 height 33
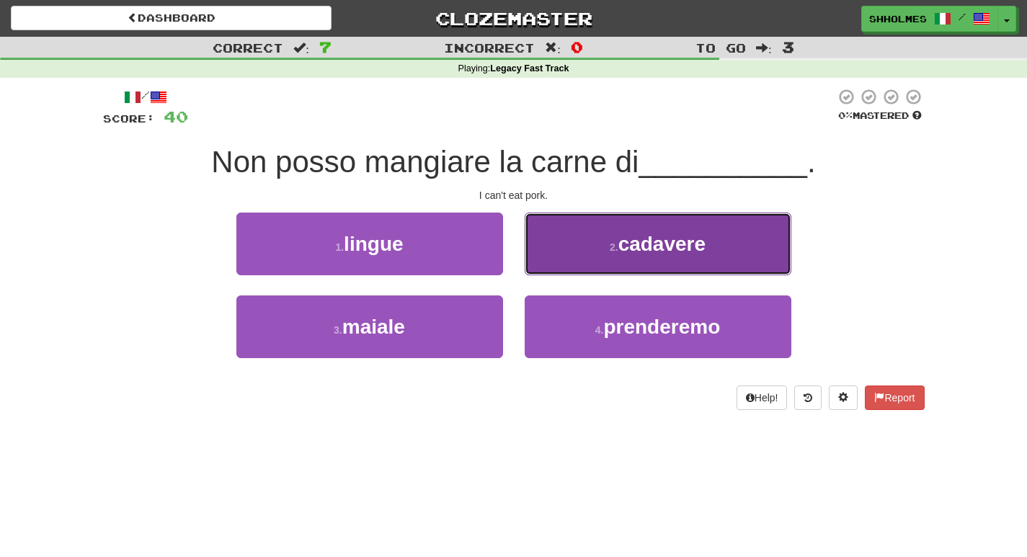
click at [585, 252] on button "2 . cadavere" at bounding box center [658, 244] width 267 height 63
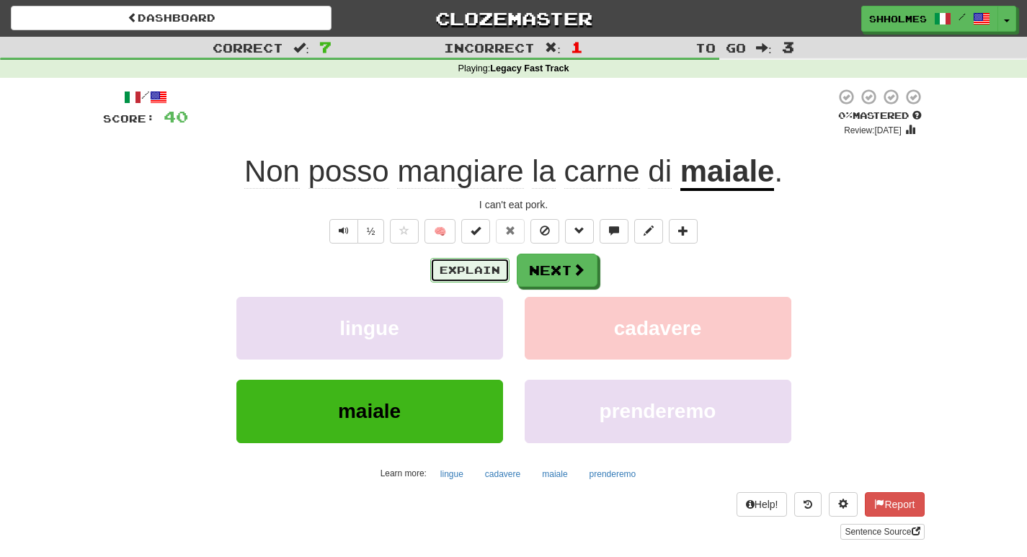
click at [469, 270] on button "Explain" at bounding box center [469, 270] width 79 height 25
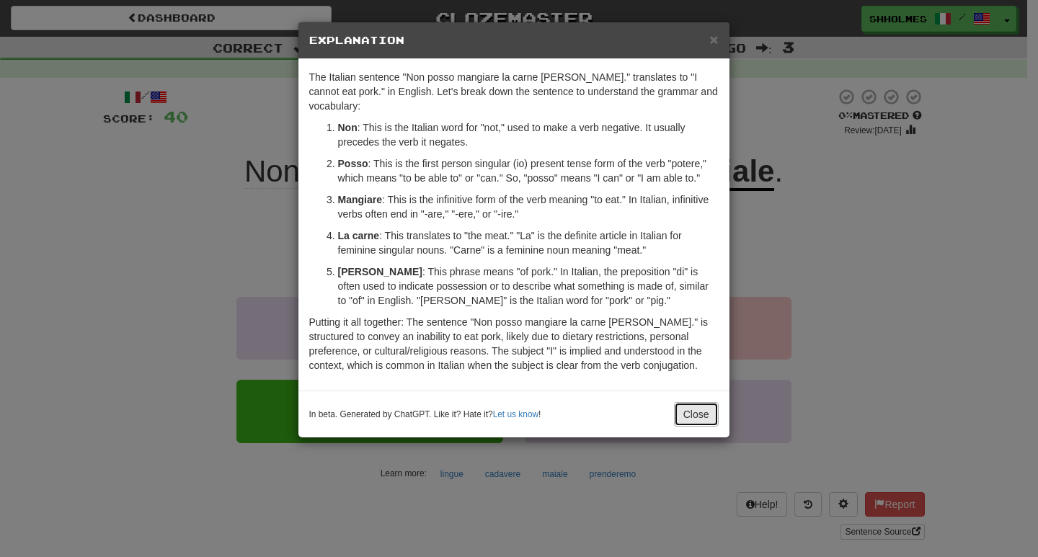
click at [701, 421] on button "Close" at bounding box center [696, 414] width 45 height 25
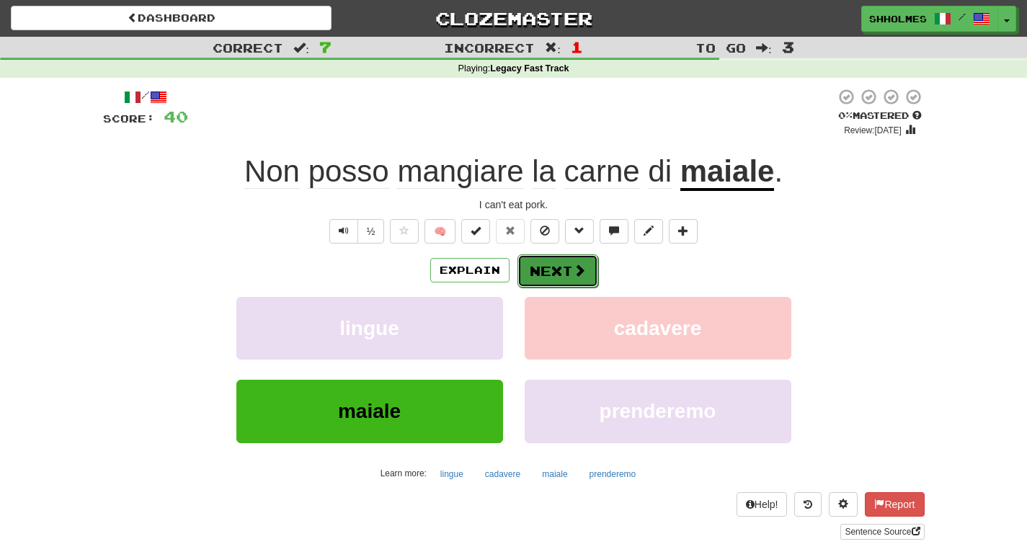
click at [565, 270] on button "Next" at bounding box center [558, 270] width 81 height 33
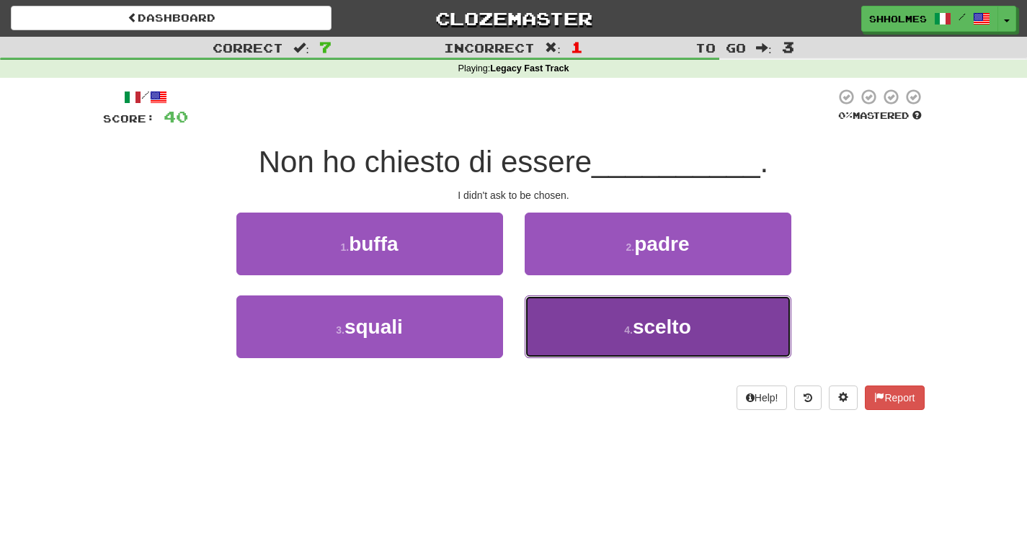
click at [564, 333] on button "4 . scelto" at bounding box center [658, 327] width 267 height 63
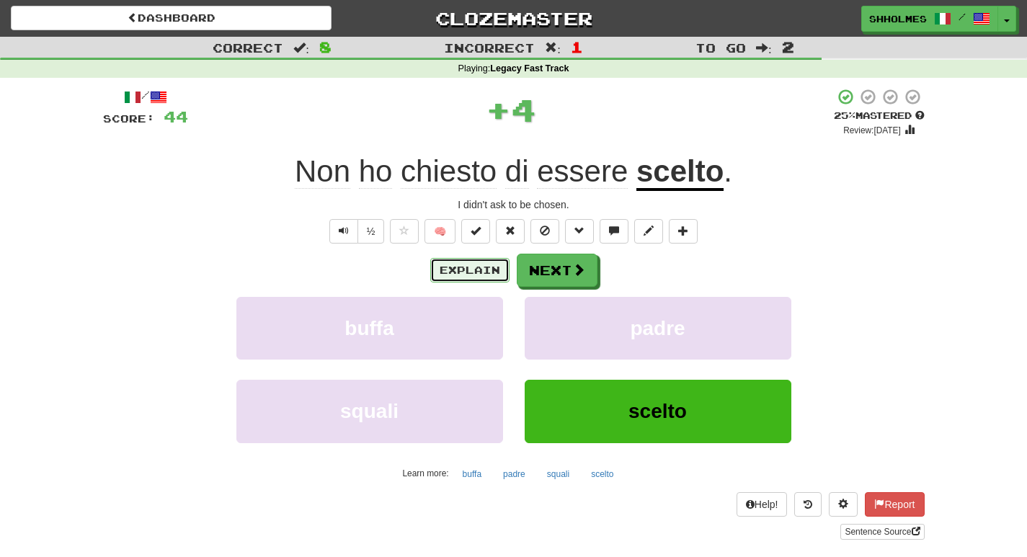
click at [458, 274] on button "Explain" at bounding box center [469, 270] width 79 height 25
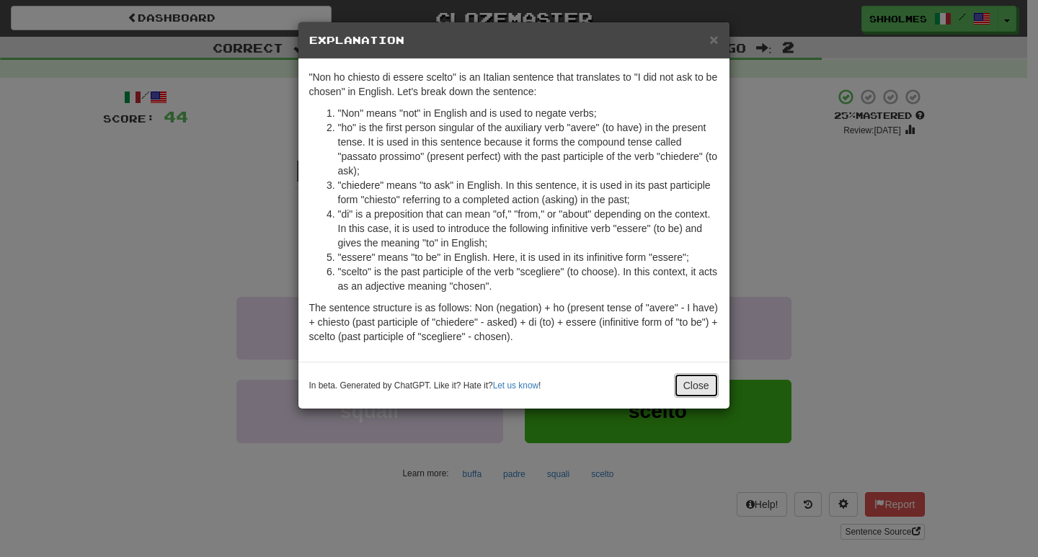
click at [686, 390] on button "Close" at bounding box center [696, 385] width 45 height 25
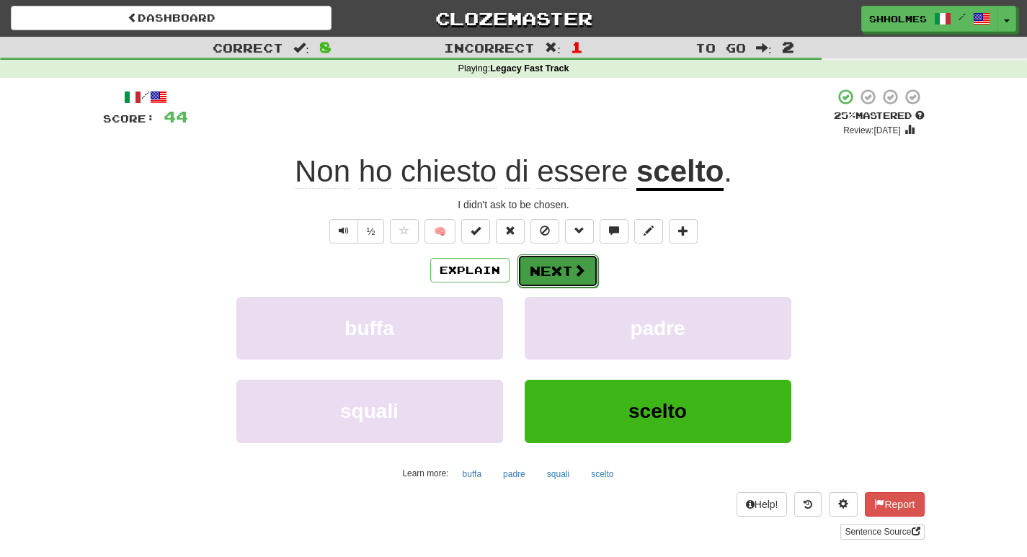
click at [577, 272] on span at bounding box center [579, 270] width 13 height 13
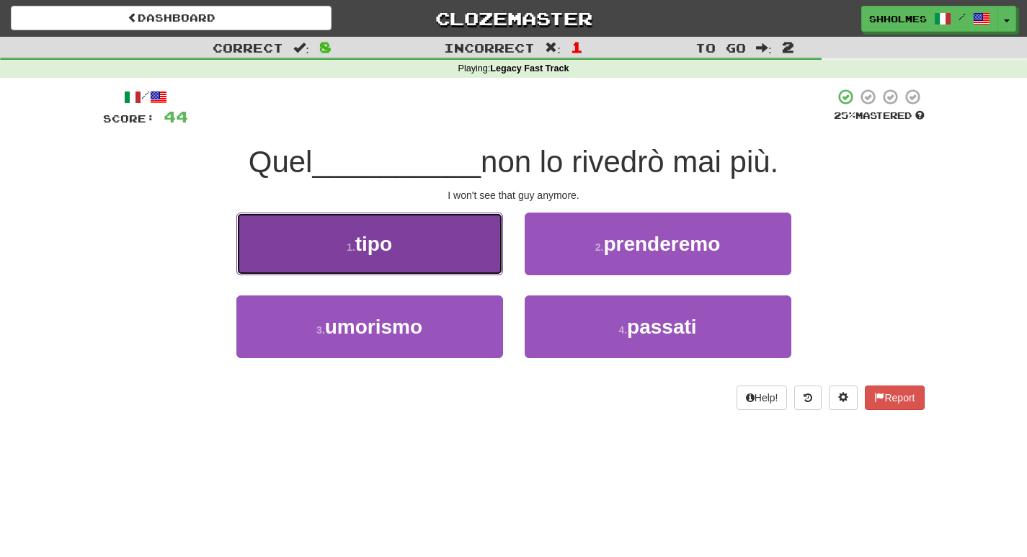
click at [439, 261] on button "1 . tipo" at bounding box center [369, 244] width 267 height 63
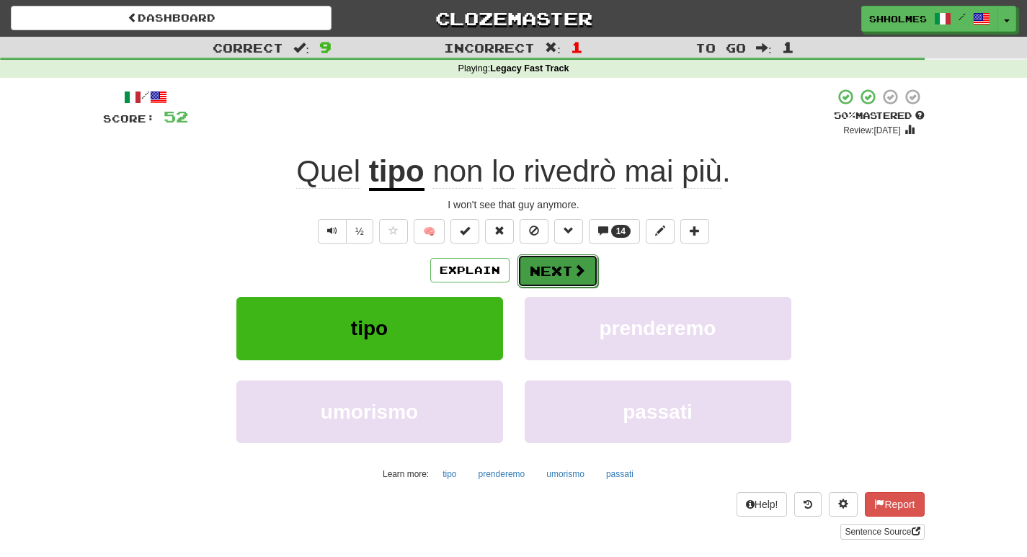
click at [557, 272] on button "Next" at bounding box center [558, 270] width 81 height 33
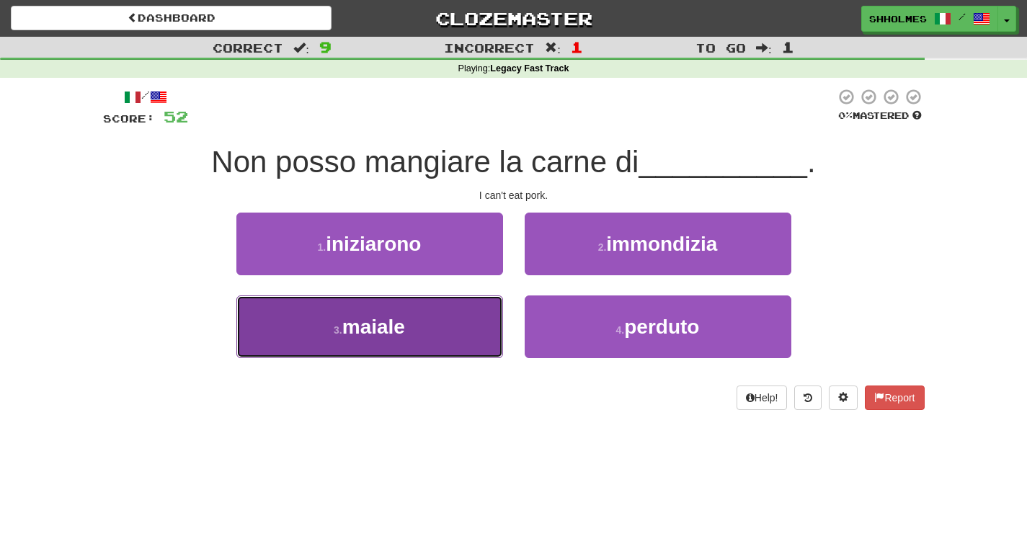
click at [458, 332] on button "3 . maiale" at bounding box center [369, 327] width 267 height 63
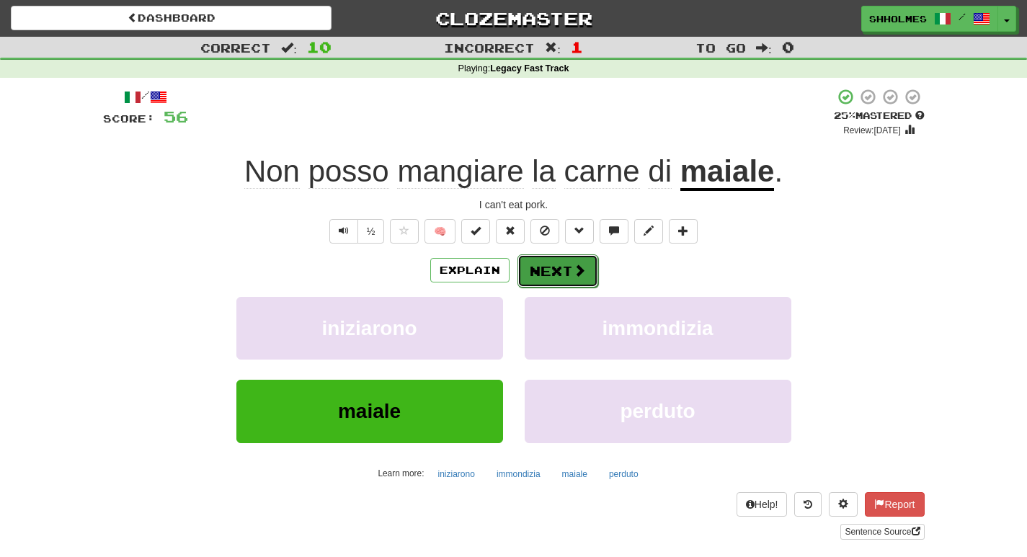
click at [547, 269] on button "Next" at bounding box center [558, 270] width 81 height 33
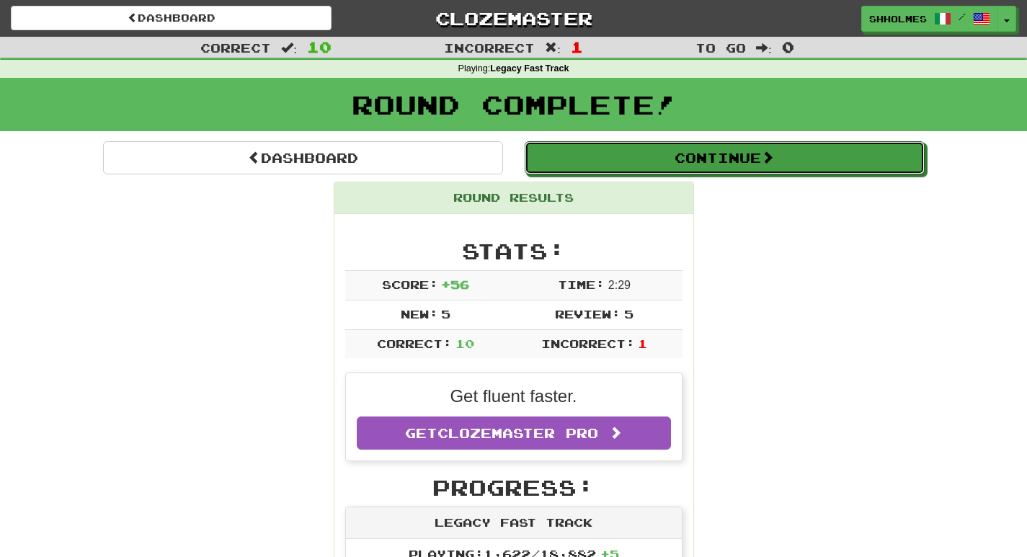
click at [642, 161] on button "Continue" at bounding box center [725, 157] width 400 height 33
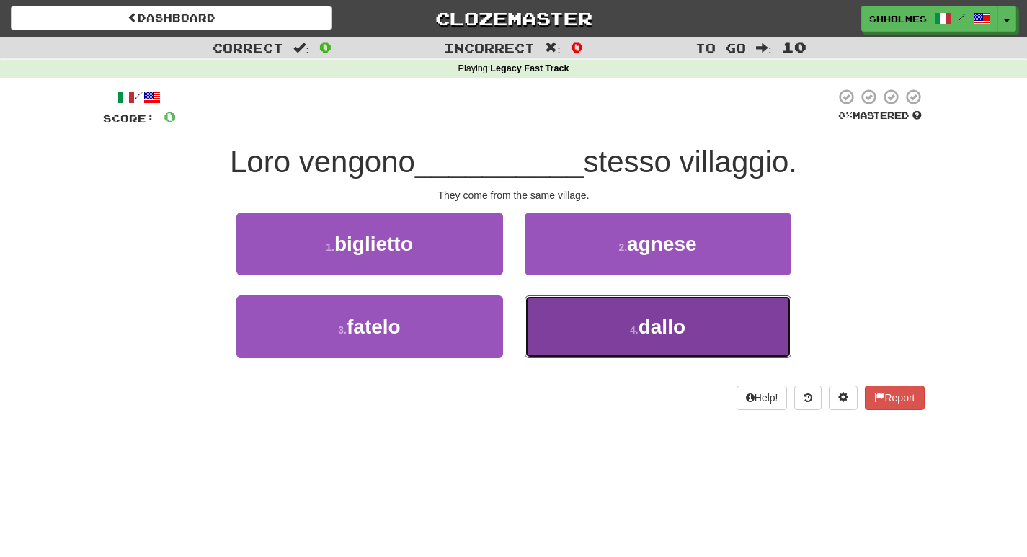
click at [574, 333] on button "4 . dallo" at bounding box center [658, 327] width 267 height 63
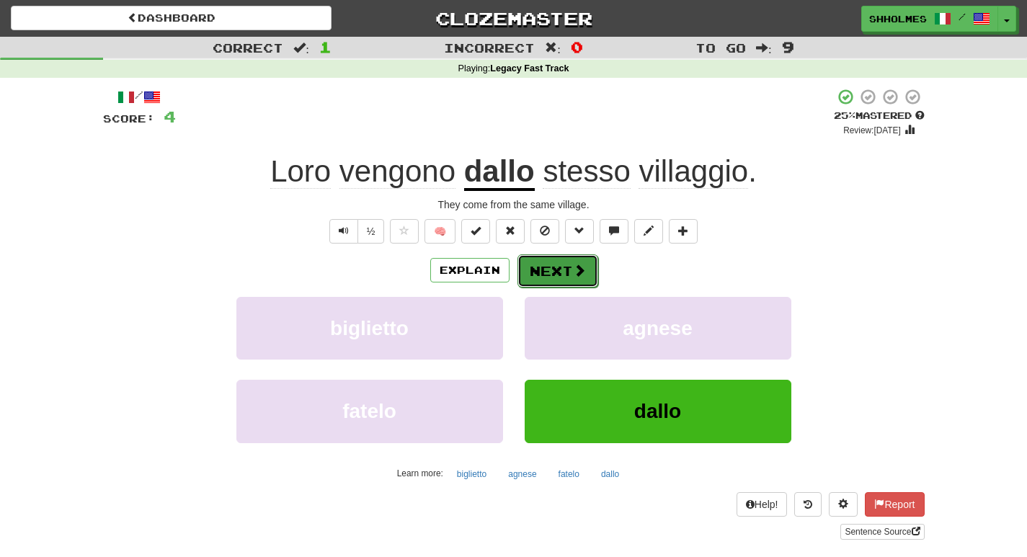
click at [531, 272] on button "Next" at bounding box center [558, 270] width 81 height 33
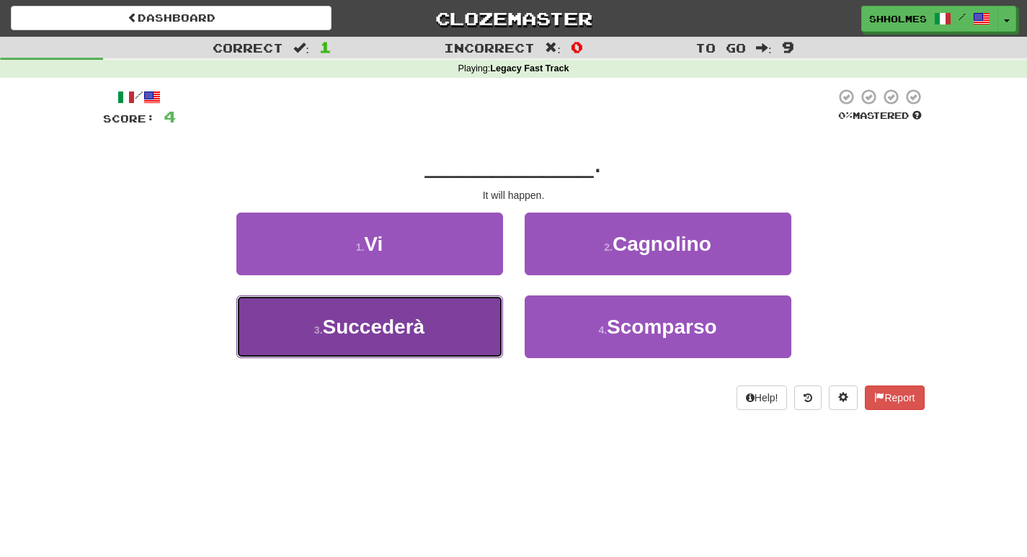
click at [461, 329] on button "3 . Succederà" at bounding box center [369, 327] width 267 height 63
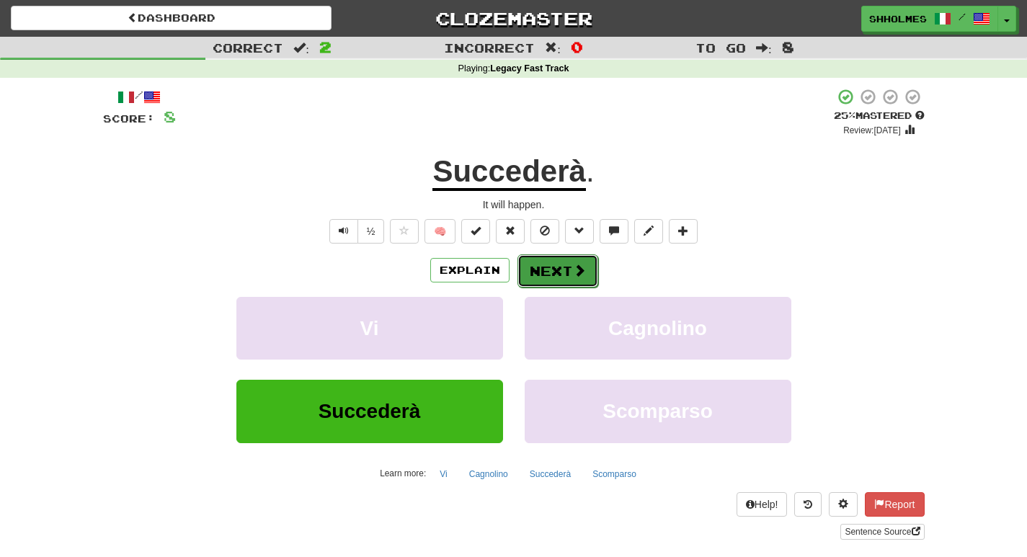
click at [564, 270] on button "Next" at bounding box center [558, 270] width 81 height 33
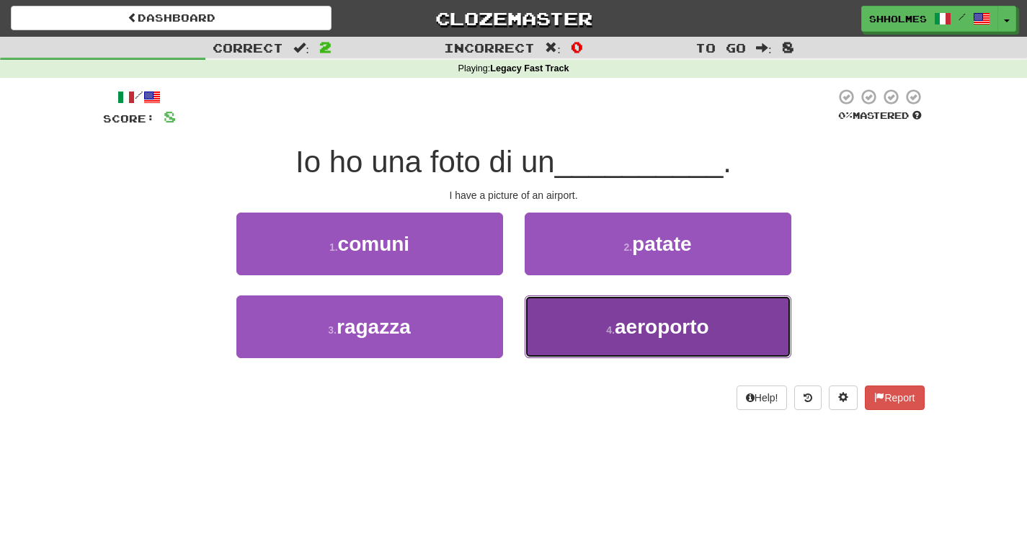
click at [598, 330] on button "4 . aeroporto" at bounding box center [658, 327] width 267 height 63
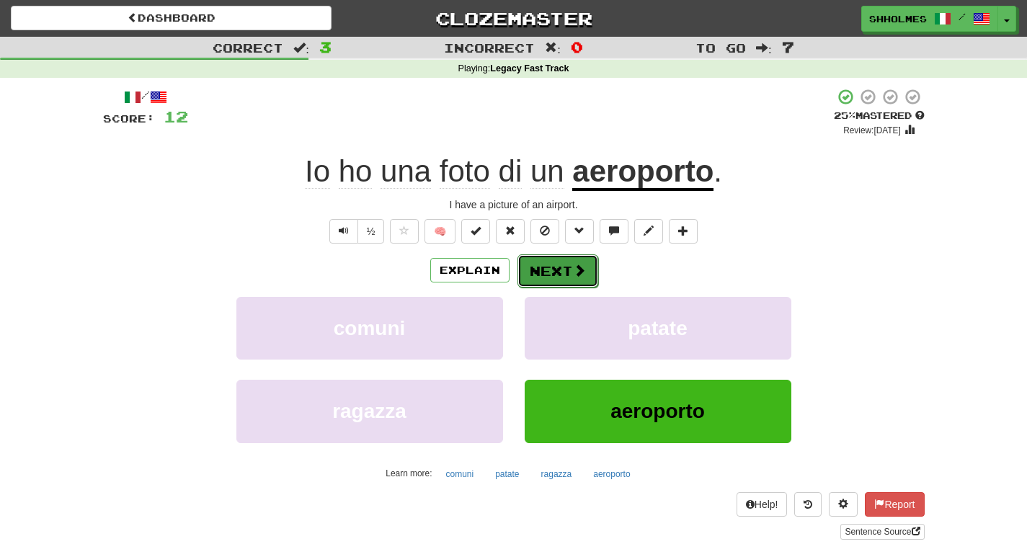
click at [557, 270] on button "Next" at bounding box center [558, 270] width 81 height 33
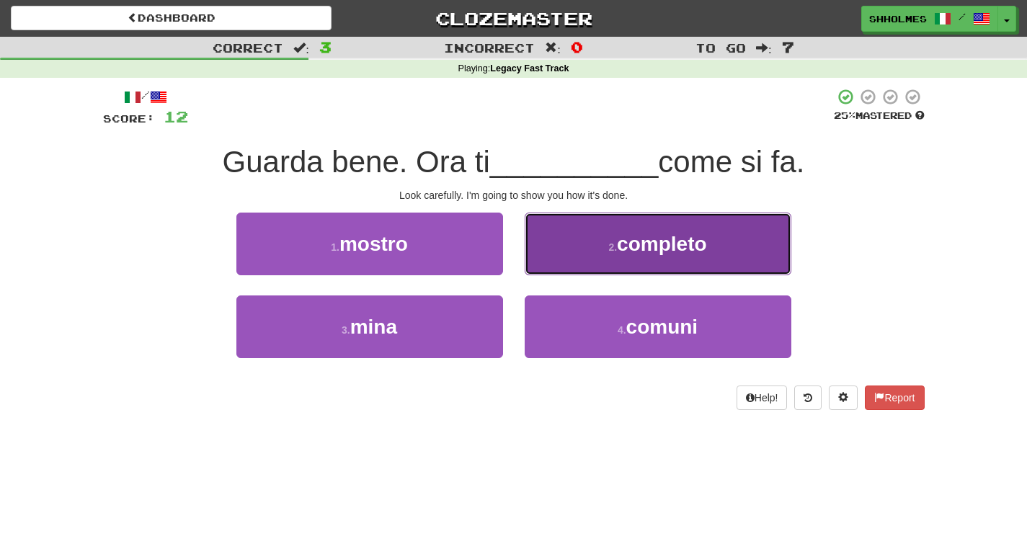
click at [580, 248] on button "2 . completo" at bounding box center [658, 244] width 267 height 63
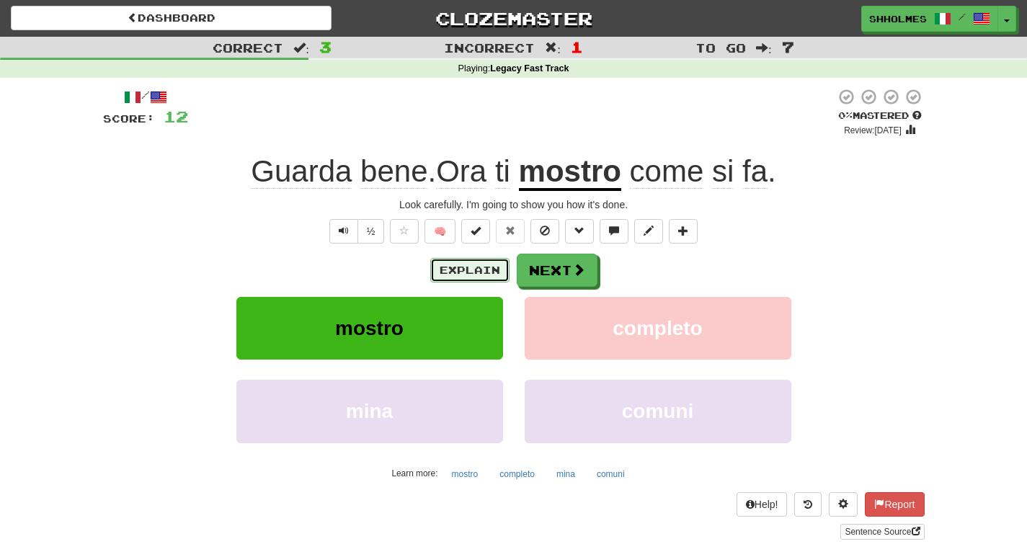
click at [456, 275] on button "Explain" at bounding box center [469, 270] width 79 height 25
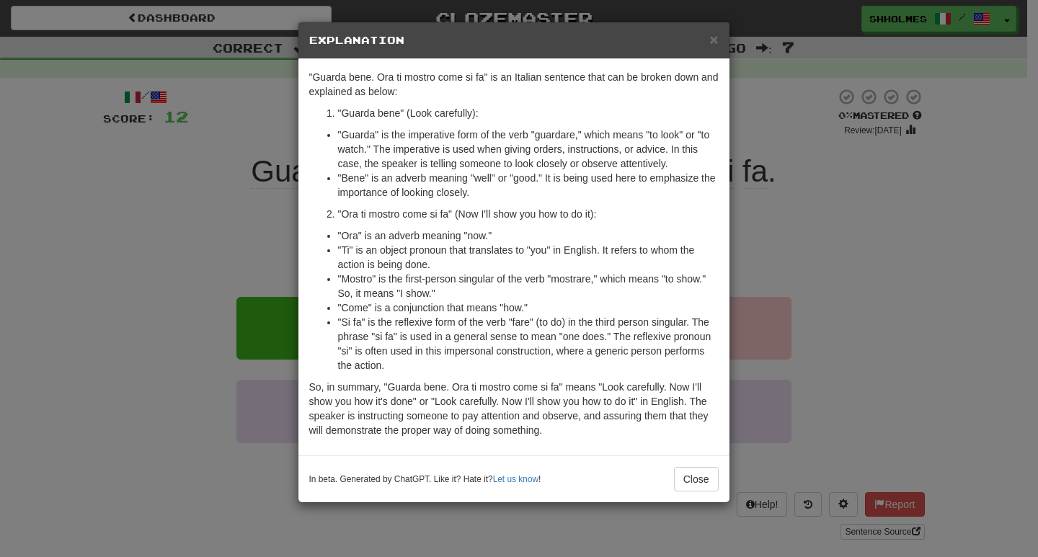
click at [804, 174] on div "× Explanation "Guarda bene. Ora ti mostro come si fa" is an Italian sentence th…" at bounding box center [519, 278] width 1038 height 557
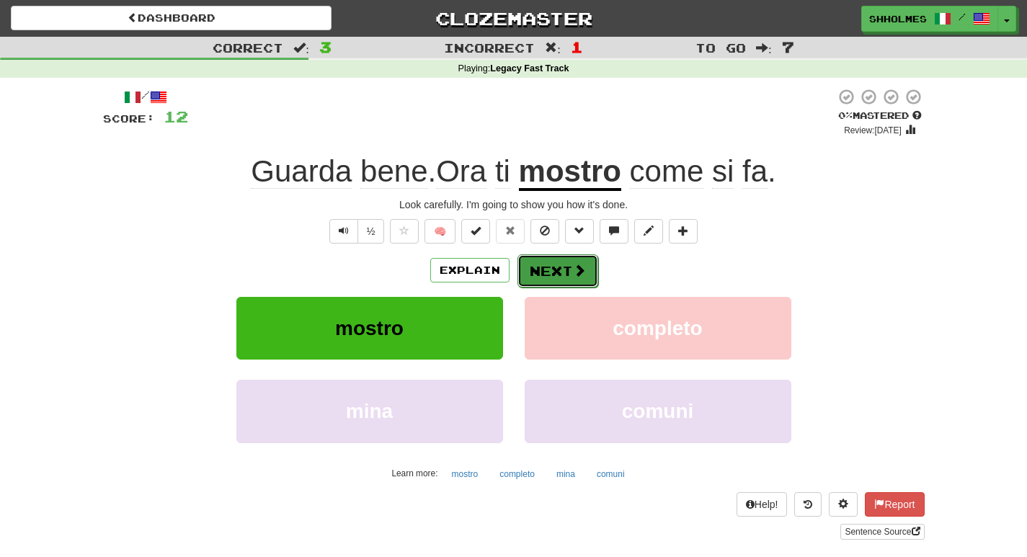
click at [543, 275] on button "Next" at bounding box center [558, 270] width 81 height 33
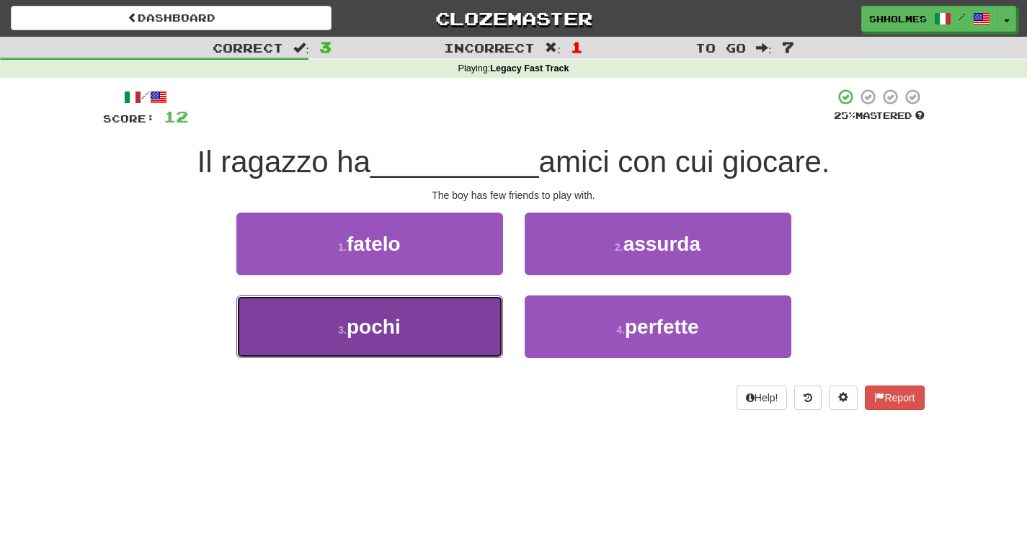
click at [436, 336] on button "3 . pochi" at bounding box center [369, 327] width 267 height 63
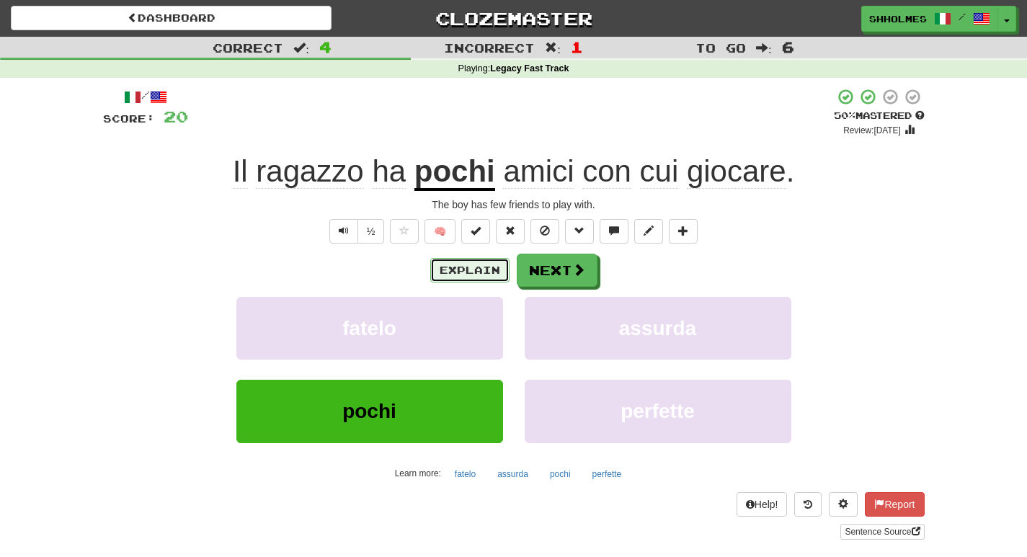
click at [471, 268] on button "Explain" at bounding box center [469, 270] width 79 height 25
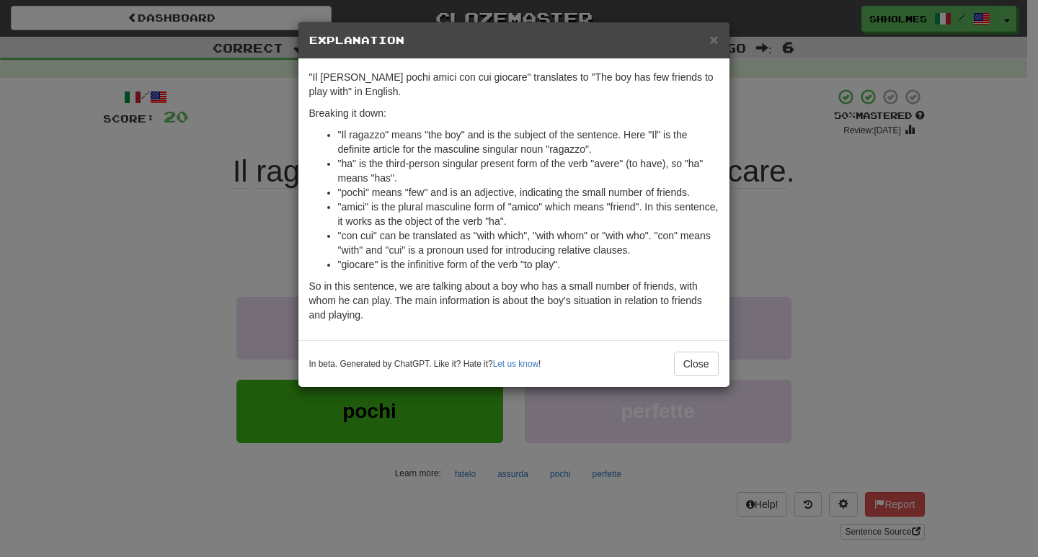
click at [773, 210] on div "× Explanation "Il [PERSON_NAME] pochi amici con cui giocare" translates to "The…" at bounding box center [519, 278] width 1038 height 557
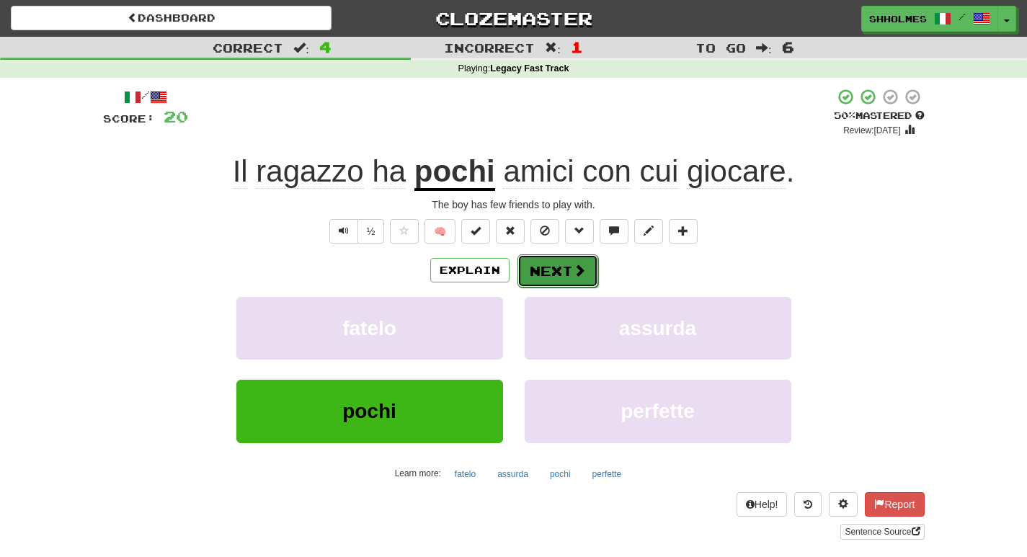
click at [547, 266] on button "Next" at bounding box center [558, 270] width 81 height 33
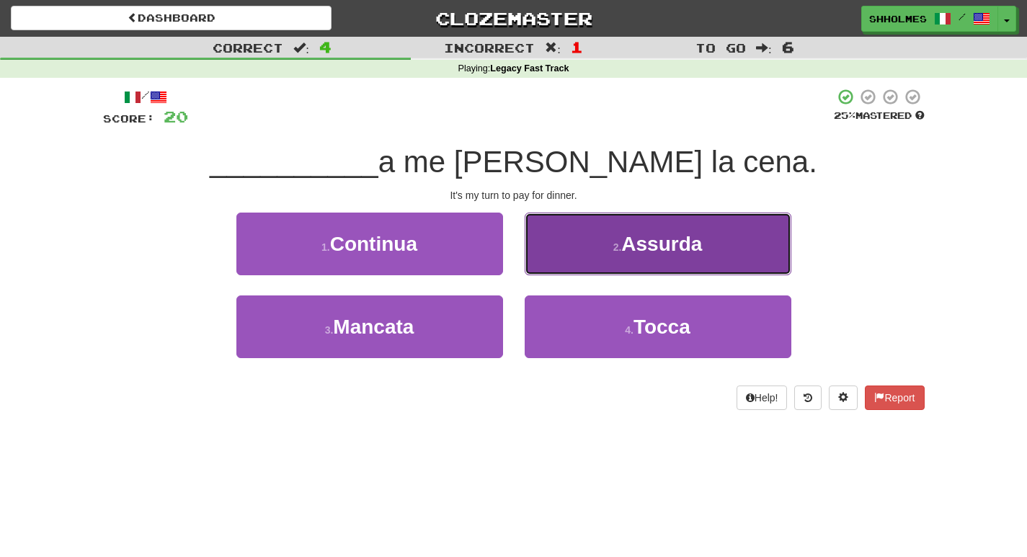
click at [574, 231] on button "2 . [GEOGRAPHIC_DATA]" at bounding box center [658, 244] width 267 height 63
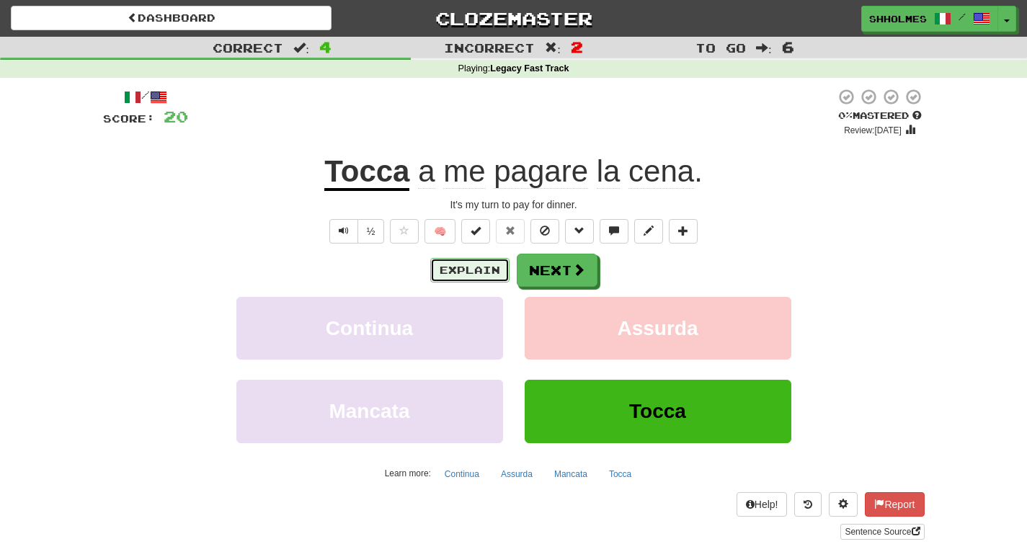
click at [444, 270] on button "Explain" at bounding box center [469, 270] width 79 height 25
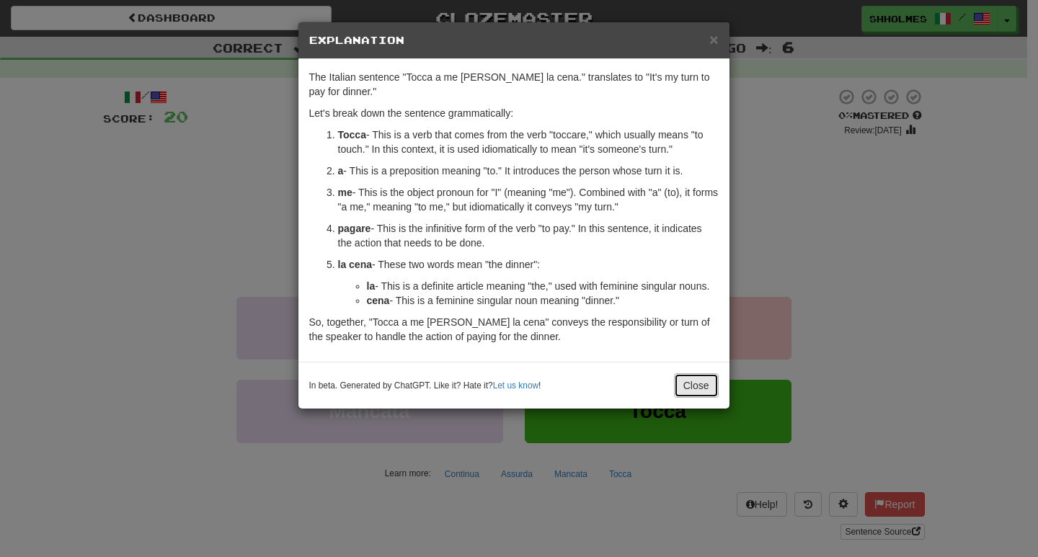
click at [686, 386] on button "Close" at bounding box center [696, 385] width 45 height 25
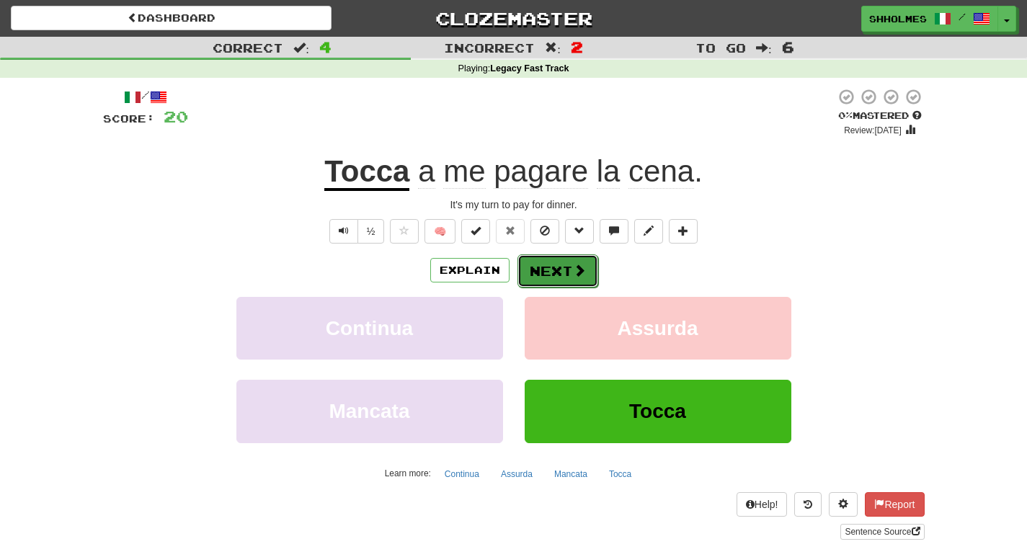
click at [573, 264] on span at bounding box center [579, 270] width 13 height 13
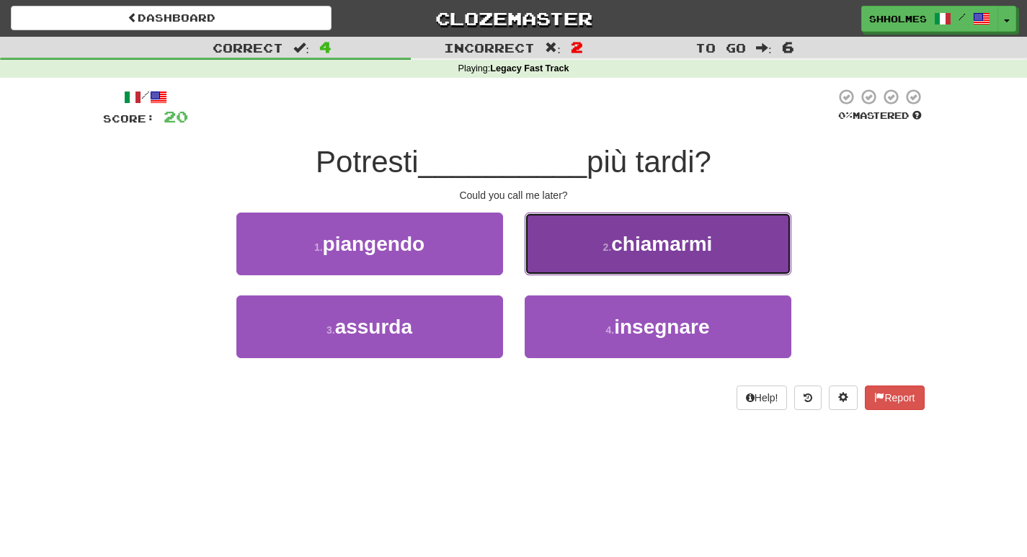
click at [586, 247] on button "2 . chiamarmi" at bounding box center [658, 244] width 267 height 63
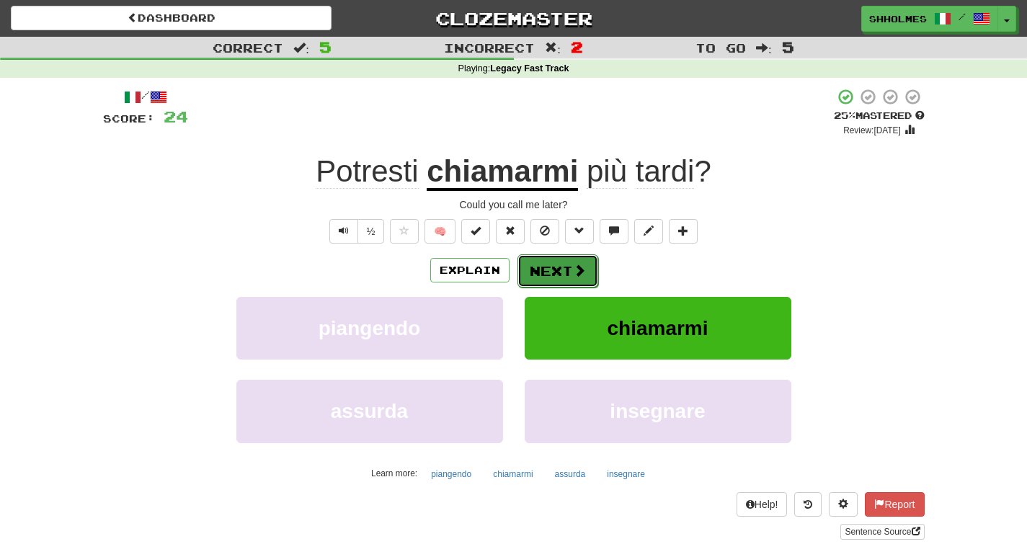
click at [557, 270] on button "Next" at bounding box center [558, 270] width 81 height 33
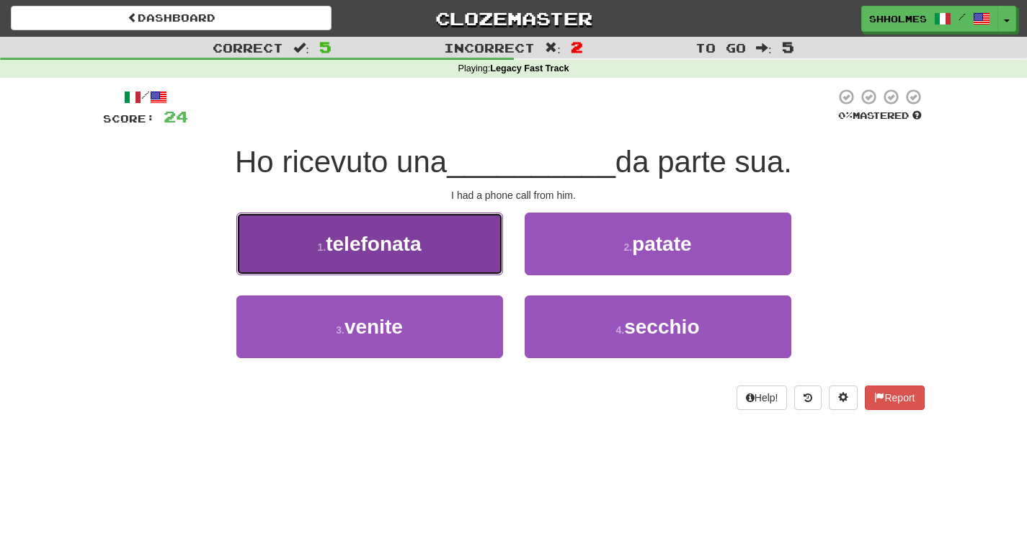
click at [444, 247] on button "1 . telefonata" at bounding box center [369, 244] width 267 height 63
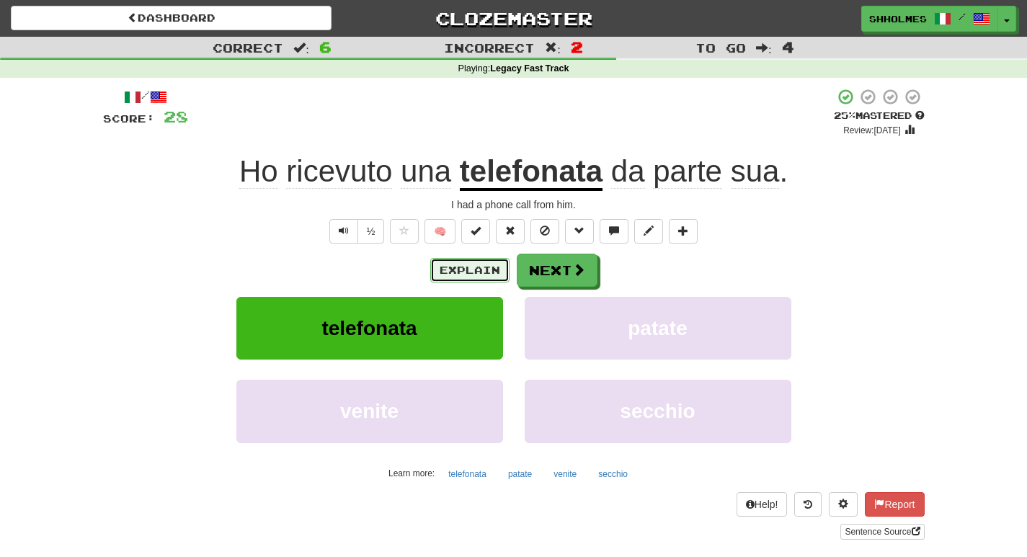
click at [470, 270] on button "Explain" at bounding box center [469, 270] width 79 height 25
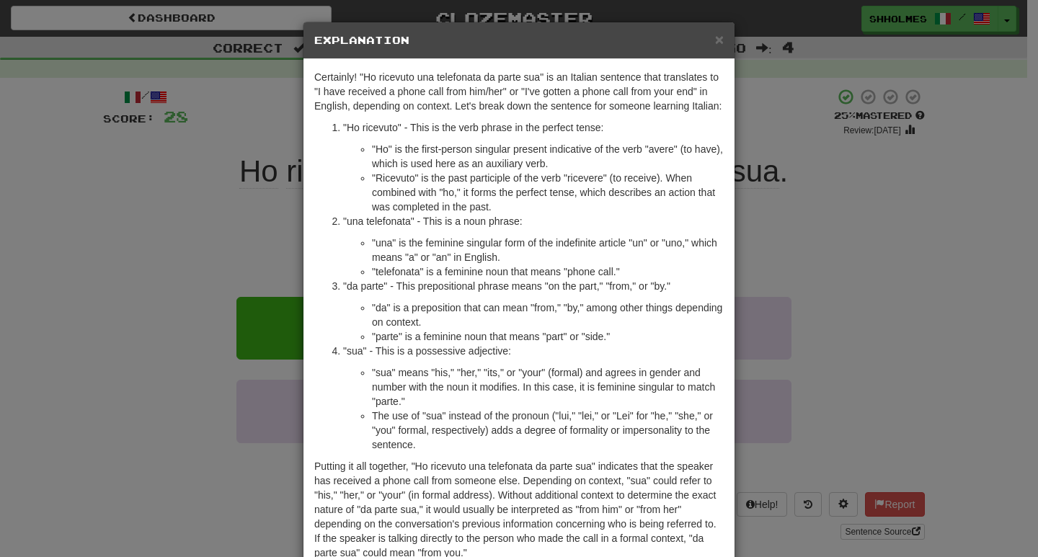
click at [768, 226] on div "× Explanation Certainly! "Ho ricevuto una telefonata da parte sua" is an Italia…" at bounding box center [519, 278] width 1038 height 557
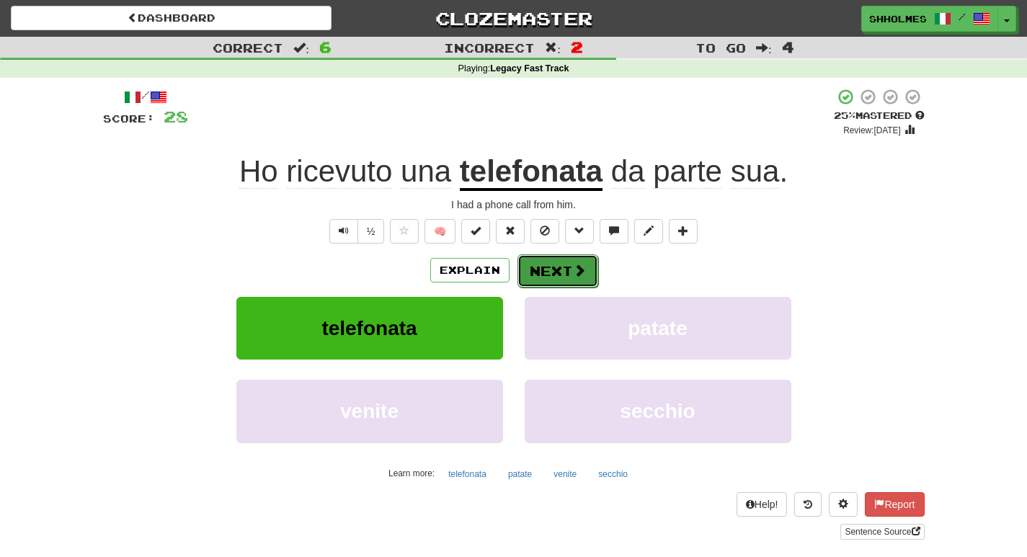
click at [575, 271] on span at bounding box center [579, 270] width 13 height 13
